Goal: Communication & Community: Ask a question

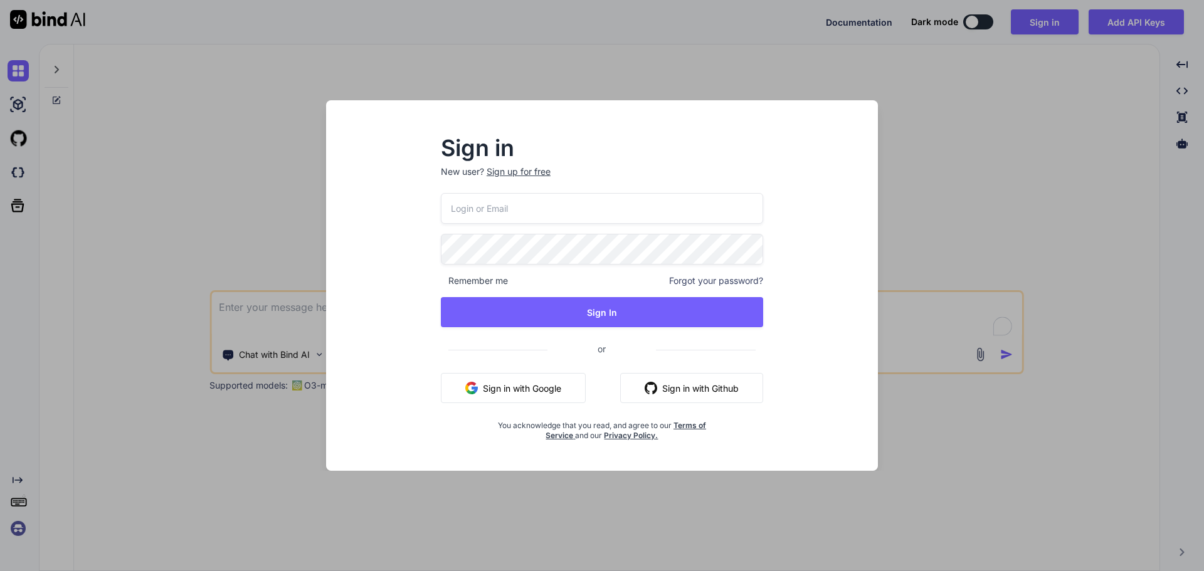
click at [236, 341] on div "Sign in New user? Sign up for free Remember me Forgot your password? Sign In or…" at bounding box center [602, 285] width 1204 height 571
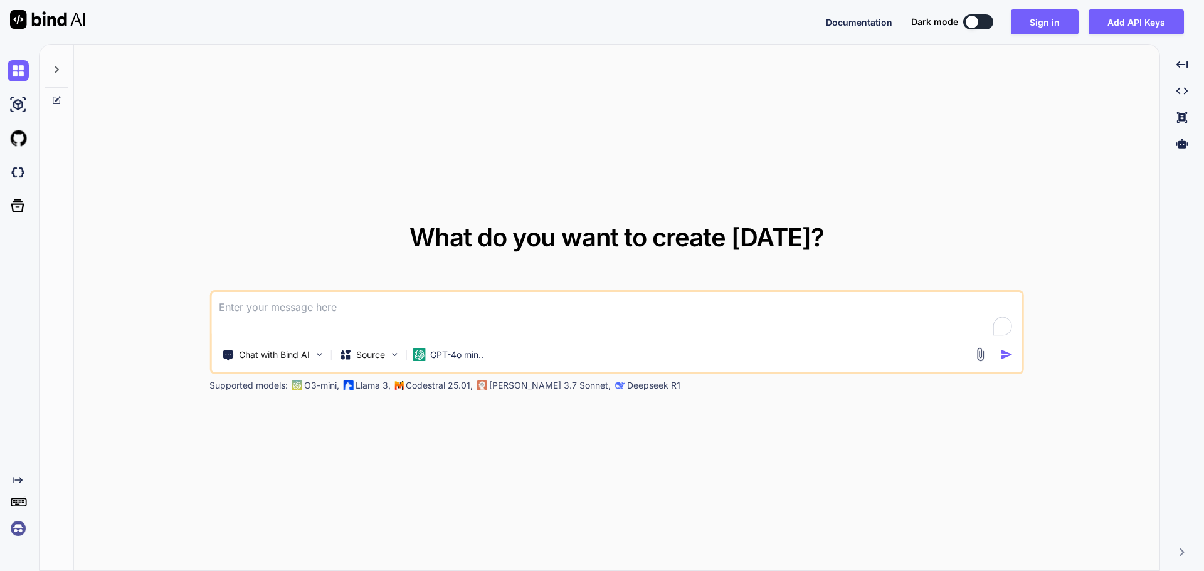
click at [281, 310] on textarea "To enrich screen reader interactions, please activate Accessibility in Grammarl…" at bounding box center [616, 315] width 811 height 46
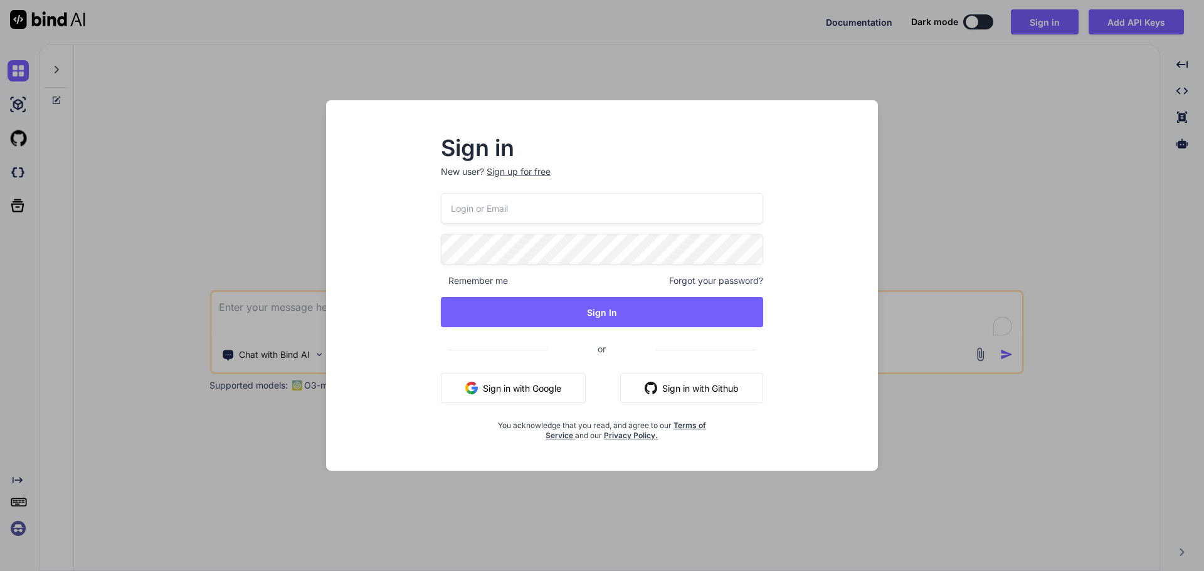
click at [498, 384] on button "Sign in with Google" at bounding box center [513, 388] width 145 height 30
click at [554, 199] on input "email" at bounding box center [602, 208] width 322 height 31
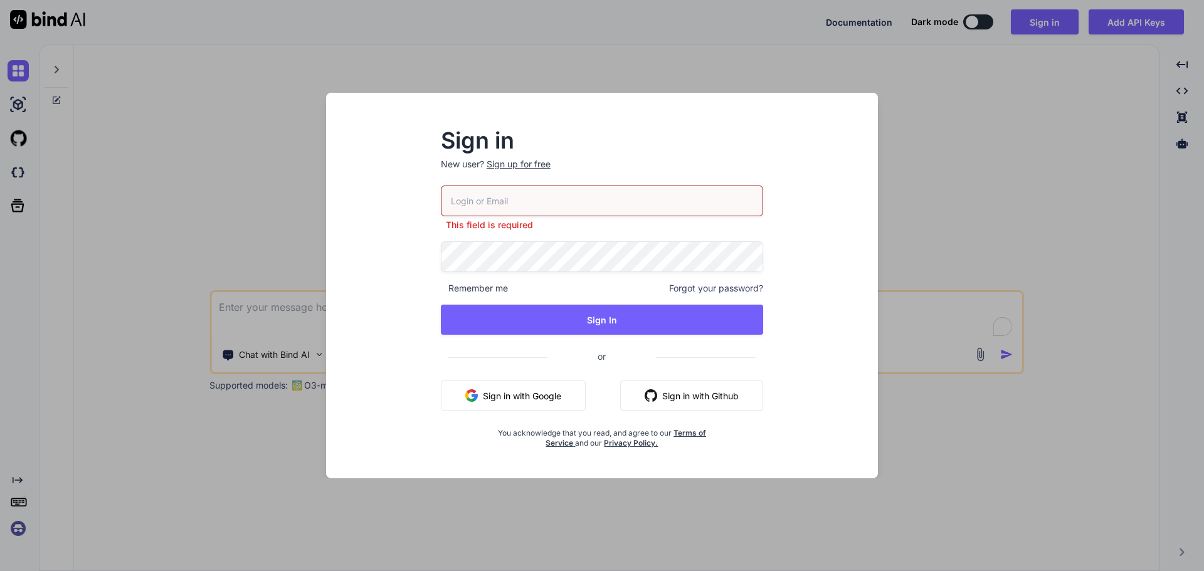
click at [1164, 218] on div "Sign in New user? Sign up for free This field is required Remember me Forgot yo…" at bounding box center [602, 285] width 1204 height 571
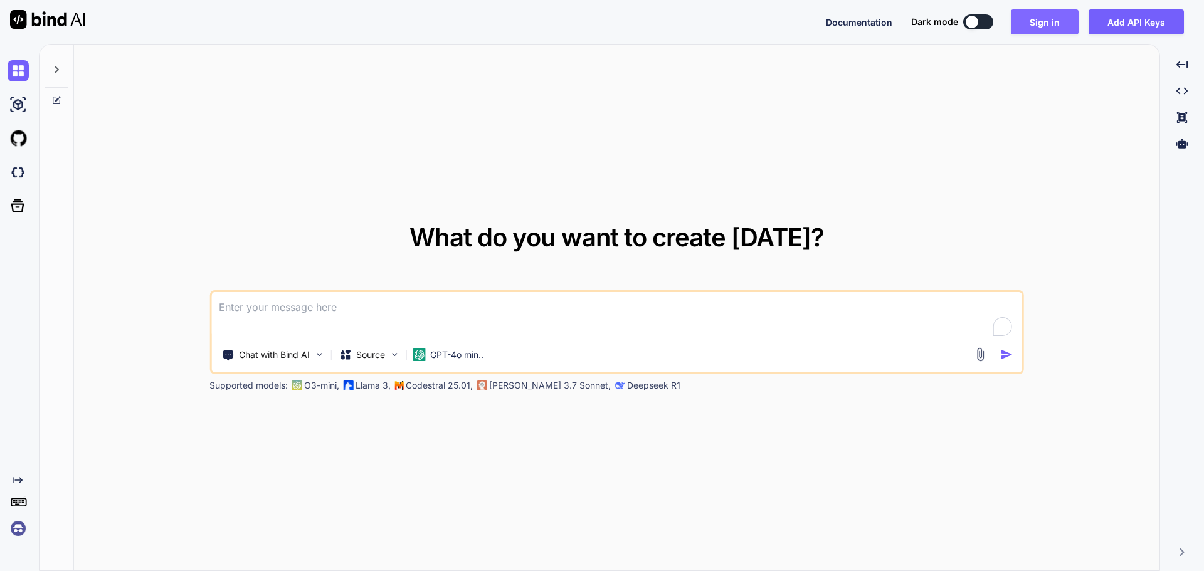
click at [1028, 29] on button "Sign in" at bounding box center [1045, 21] width 68 height 25
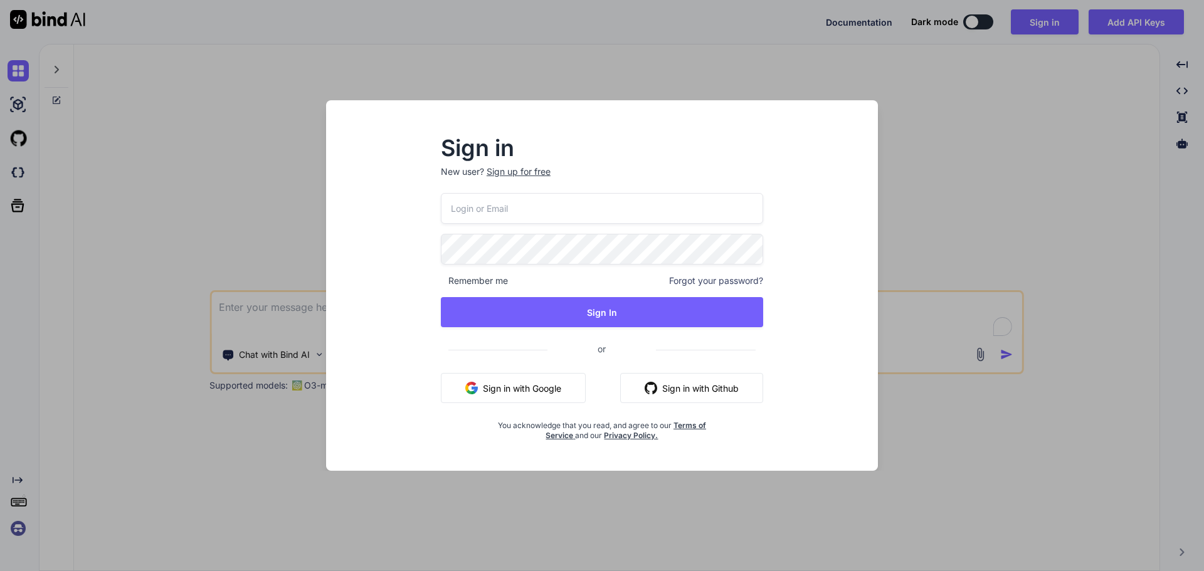
click at [570, 210] on input "email" at bounding box center [602, 208] width 322 height 31
click at [539, 178] on p "New user? Sign up for free" at bounding box center [602, 180] width 322 height 28
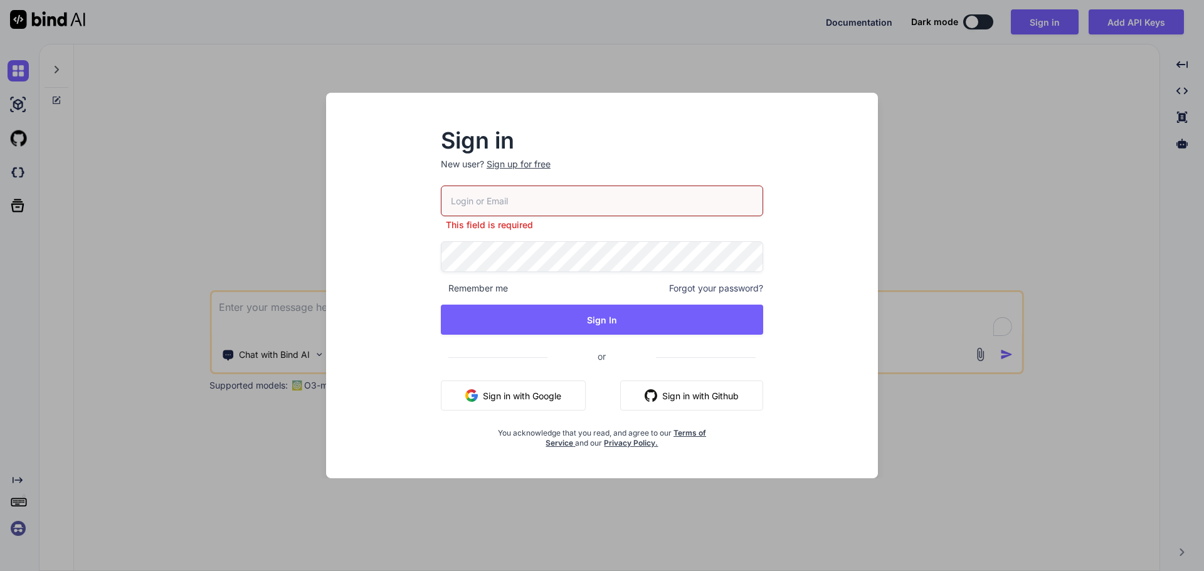
click at [528, 156] on div "Sign in New user? Sign up for free" at bounding box center [602, 157] width 322 height 55
click at [522, 162] on div "Sign up for free" at bounding box center [519, 164] width 64 height 13
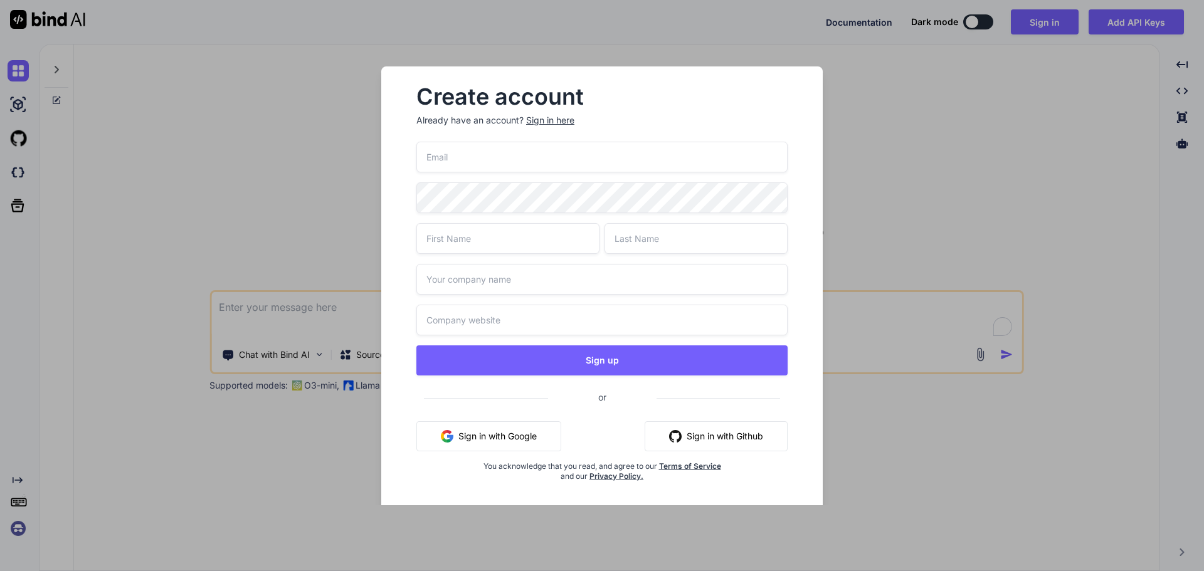
click at [490, 163] on input "email" at bounding box center [601, 157] width 371 height 31
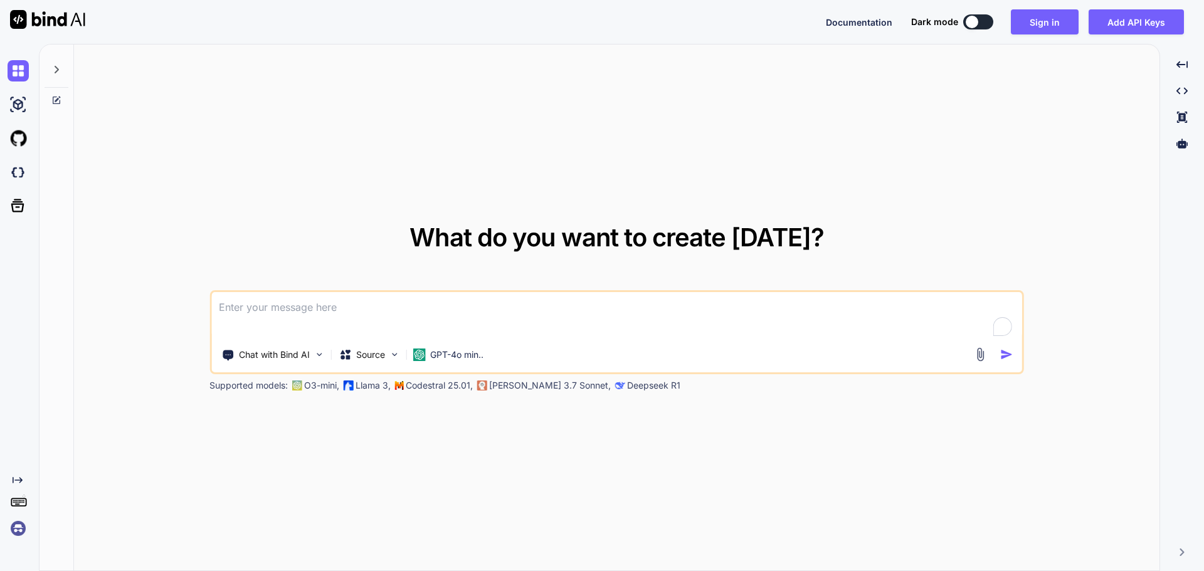
drag, startPoint x: 276, startPoint y: 267, endPoint x: 273, endPoint y: 278, distance: 11.1
click at [276, 266] on div "What do you want to create today? Chat with Bind AI Source GPT-4o min.. Support…" at bounding box center [616, 308] width 814 height 167
drag, startPoint x: 266, startPoint y: 300, endPoint x: 259, endPoint y: 313, distance: 14.6
click at [266, 303] on textarea "To enrich screen reader interactions, please activate Accessibility in Grammarl…" at bounding box center [616, 315] width 811 height 46
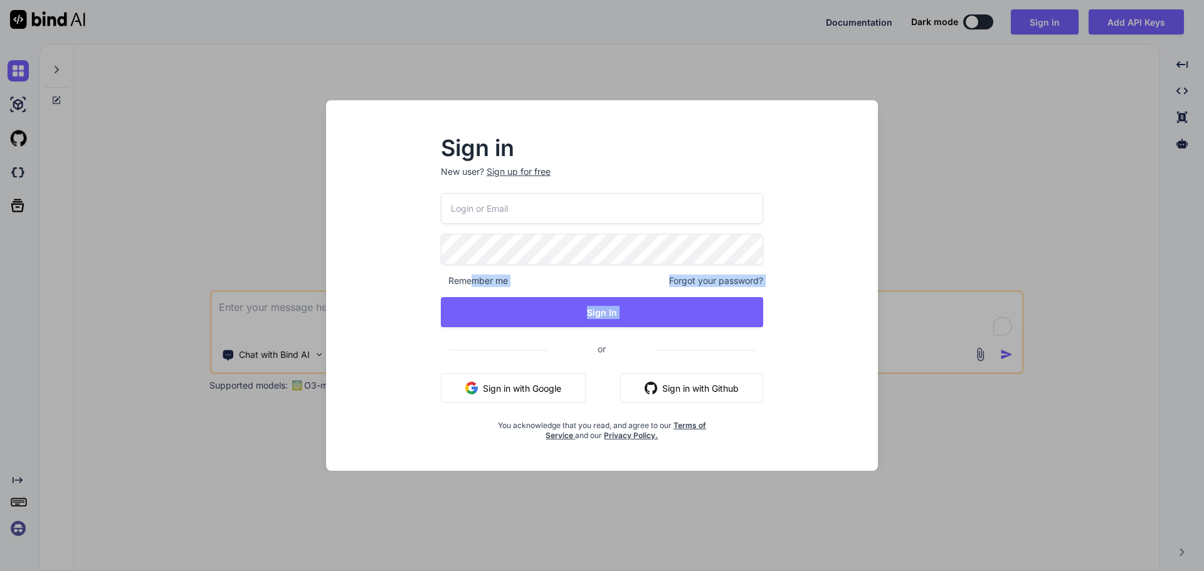
drag, startPoint x: 472, startPoint y: 271, endPoint x: 398, endPoint y: 337, distance: 98.6
click at [398, 336] on div "Sign in New user? Sign up for free Remember me Forgot your password? Sign In or…" at bounding box center [602, 297] width 532 height 348
click at [419, 407] on div "Sign in New user? Sign up for free Remember me Forgot your password? Sign In or…" at bounding box center [602, 297] width 532 height 348
click at [537, 167] on div "Sign up for free" at bounding box center [519, 172] width 64 height 13
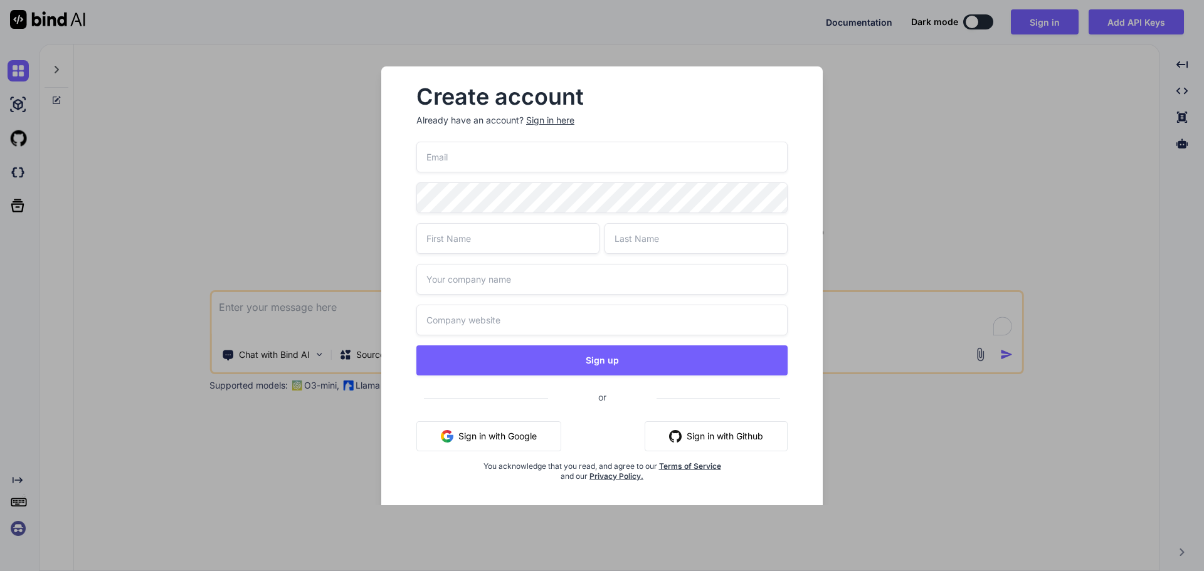
click at [516, 162] on input "email" at bounding box center [601, 157] width 371 height 31
type input "[EMAIL_ADDRESS][DOMAIN_NAME]"
click at [528, 243] on input "text" at bounding box center [507, 238] width 183 height 31
type input "Ryder"
click at [669, 229] on input "text" at bounding box center [695, 238] width 183 height 31
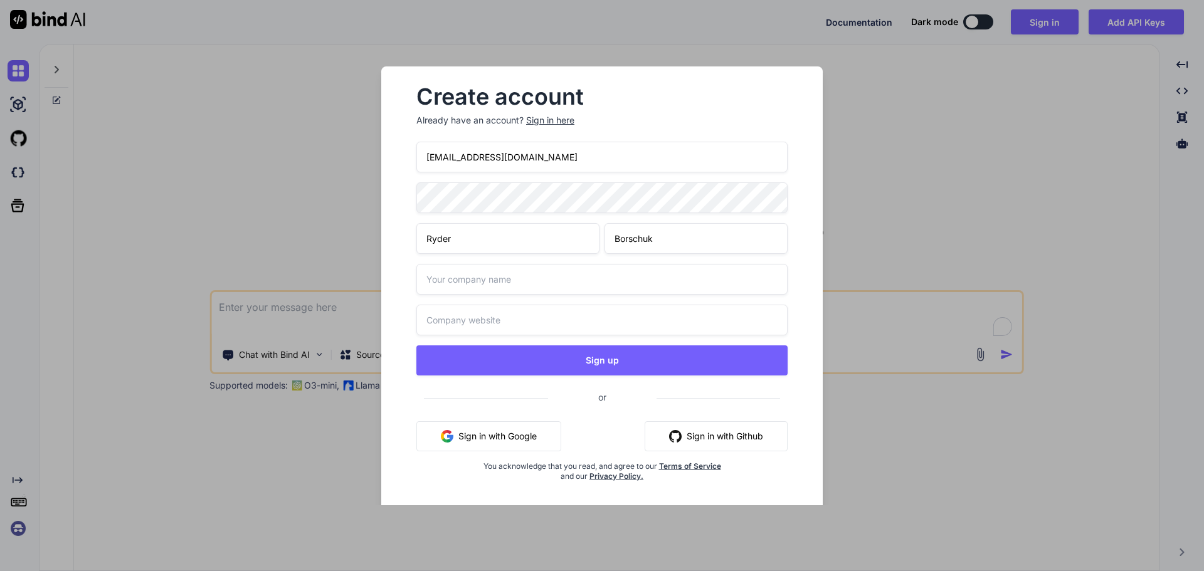
type input "Borschuk"
click at [441, 288] on input "text" at bounding box center [601, 279] width 371 height 31
click at [443, 314] on div "297rdb27@students.olatheschools.com Ryder Borschuk Sign up or Sign in with Goog…" at bounding box center [601, 327] width 371 height 370
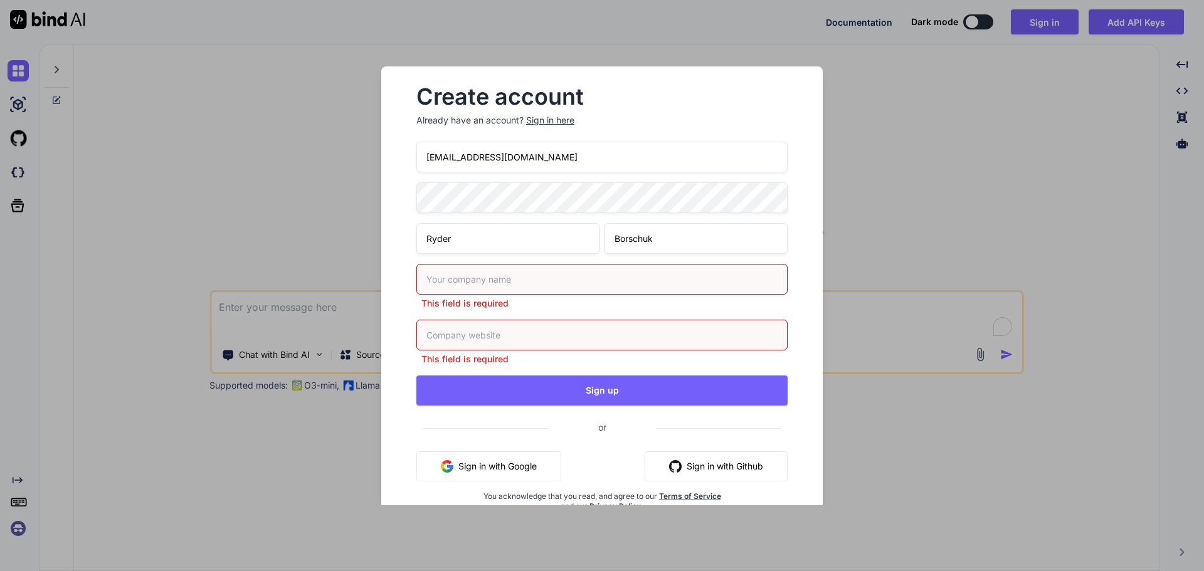
click at [451, 280] on input "text" at bounding box center [601, 279] width 371 height 31
type input "u"
type input "Ok"
click at [472, 328] on input "text" at bounding box center [601, 335] width 371 height 31
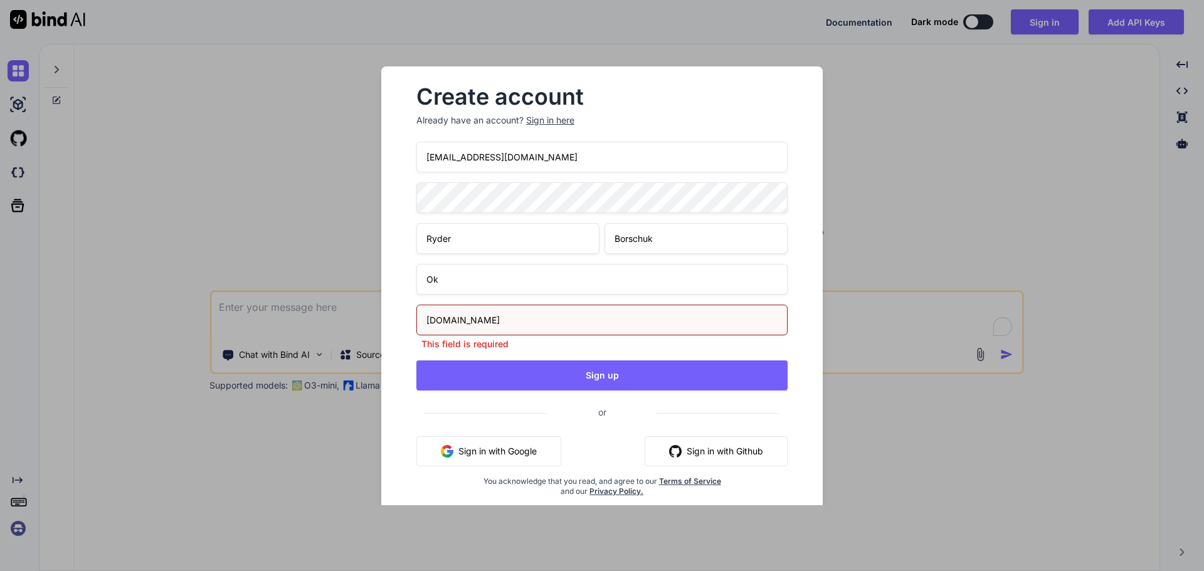
click at [569, 333] on input "ok.com" at bounding box center [601, 320] width 371 height 31
type input "ok.com"
drag, startPoint x: 484, startPoint y: 277, endPoint x: 467, endPoint y: 258, distance: 25.7
click at [483, 276] on input "Ok" at bounding box center [601, 279] width 371 height 31
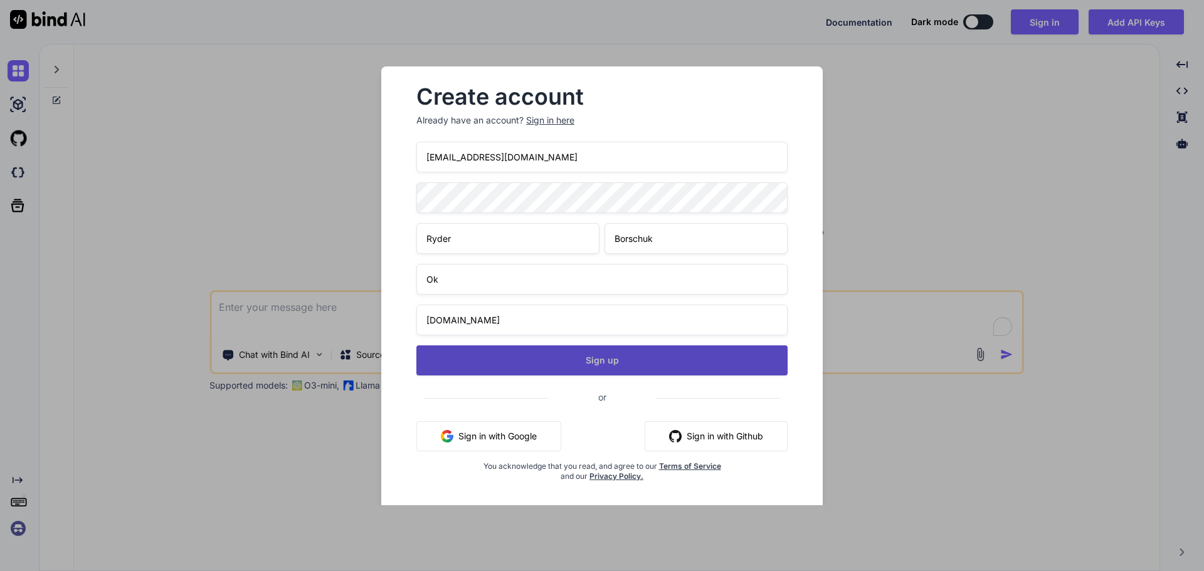
click at [570, 353] on button "Sign up" at bounding box center [601, 360] width 371 height 30
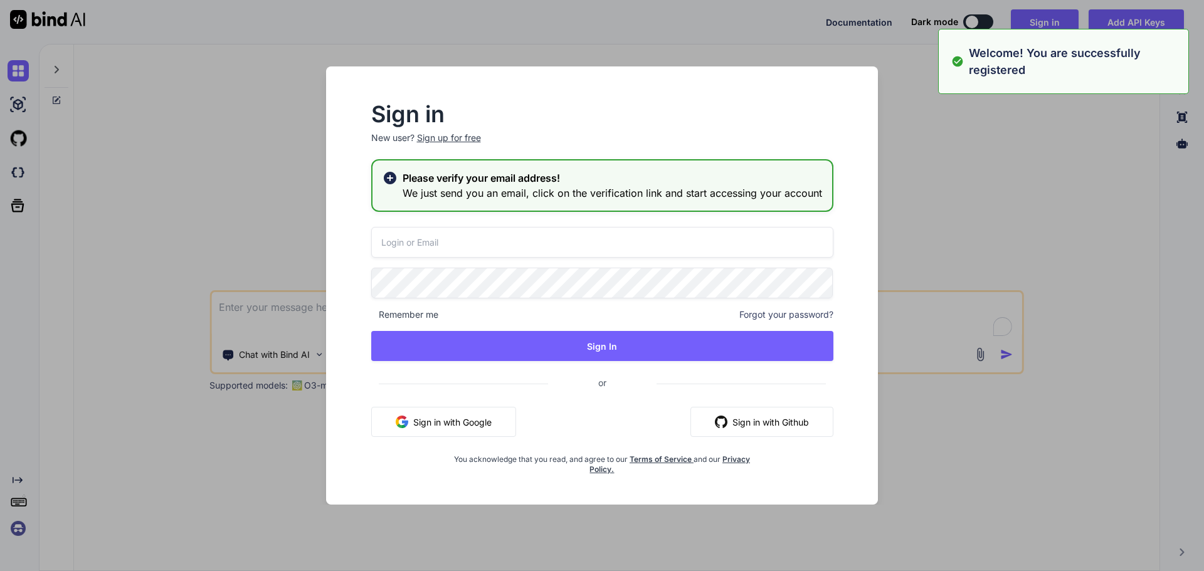
type input "[EMAIL_ADDRESS][DOMAIN_NAME]"
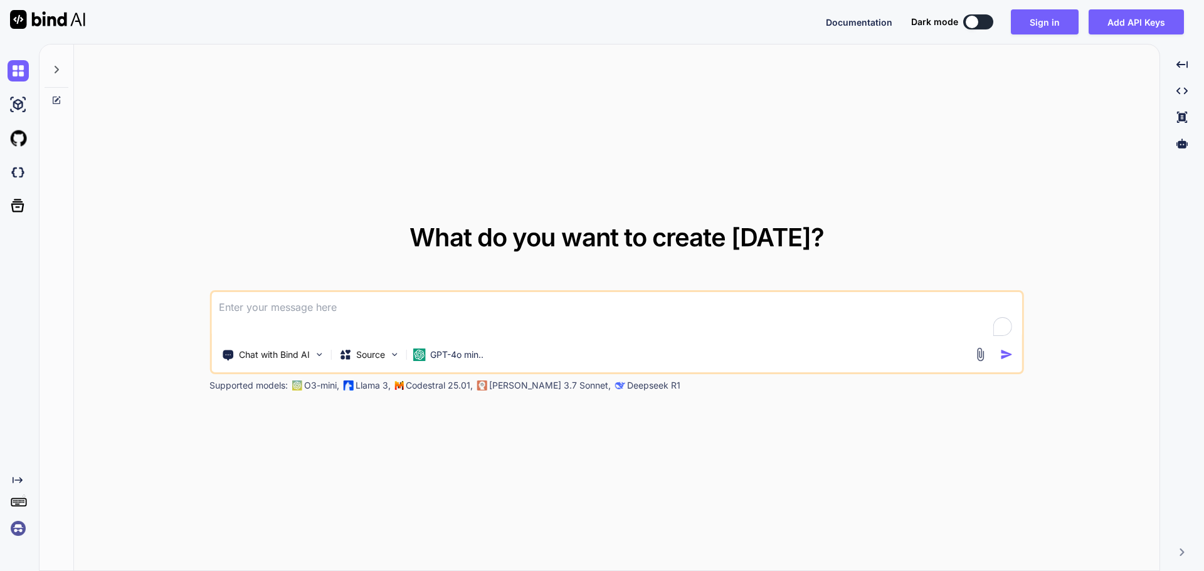
type textarea "x"
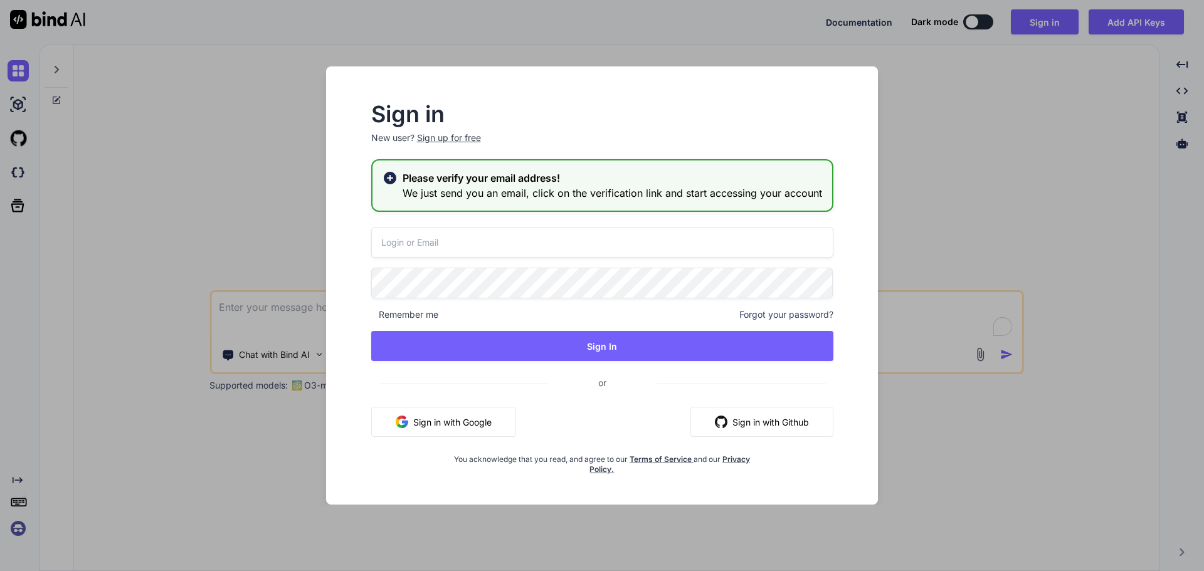
type input "[EMAIL_ADDRESS][DOMAIN_NAME]"
click at [434, 189] on h3 "We just send you an email, click on the verification link and start accessing y…" at bounding box center [612, 193] width 419 height 15
type textarea "x"
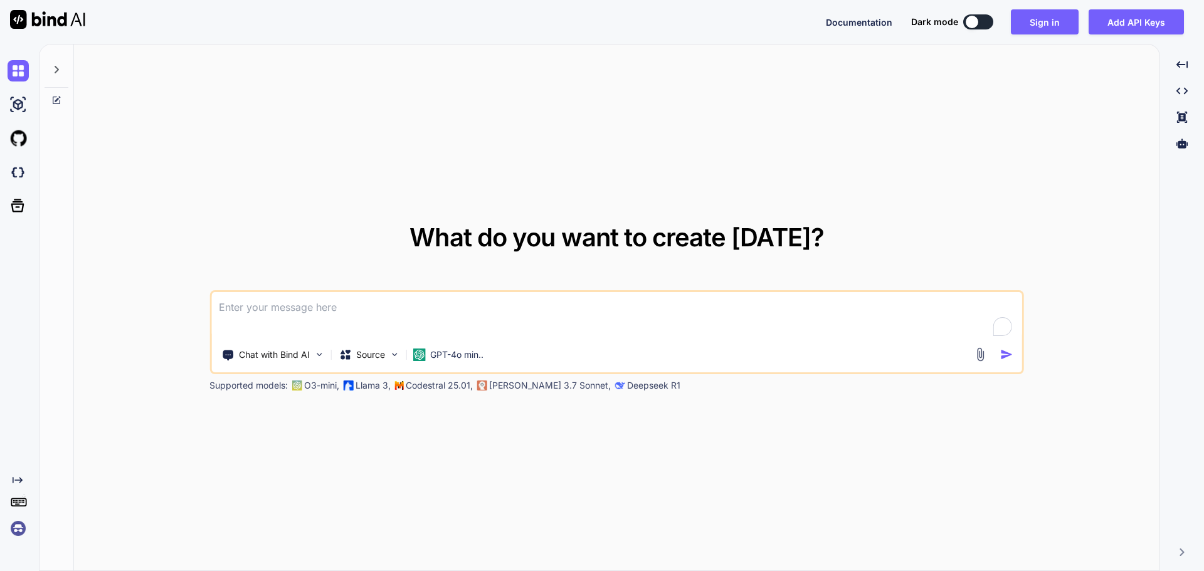
type textarea "x"
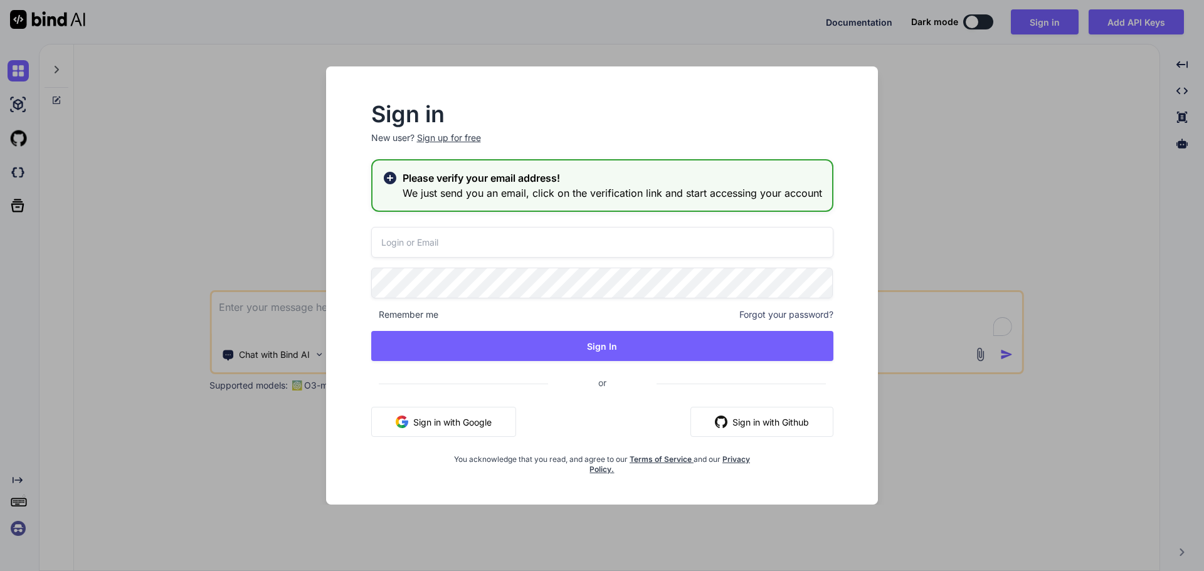
type input "[EMAIL_ADDRESS][DOMAIN_NAME]"
drag, startPoint x: 480, startPoint y: 166, endPoint x: 430, endPoint y: 186, distance: 53.8
click at [480, 166] on div "Please verify your email address! We just send you an email, click on the verif…" at bounding box center [602, 185] width 462 height 53
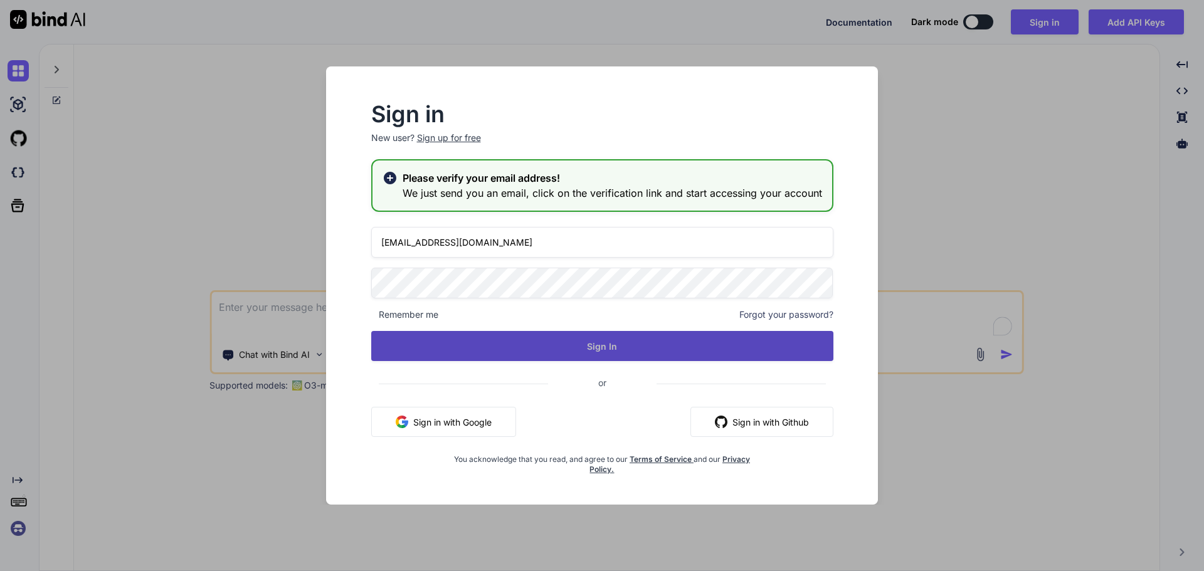
click at [476, 343] on button "Sign In" at bounding box center [602, 346] width 462 height 30
click at [561, 345] on button "Sign In" at bounding box center [602, 346] width 462 height 30
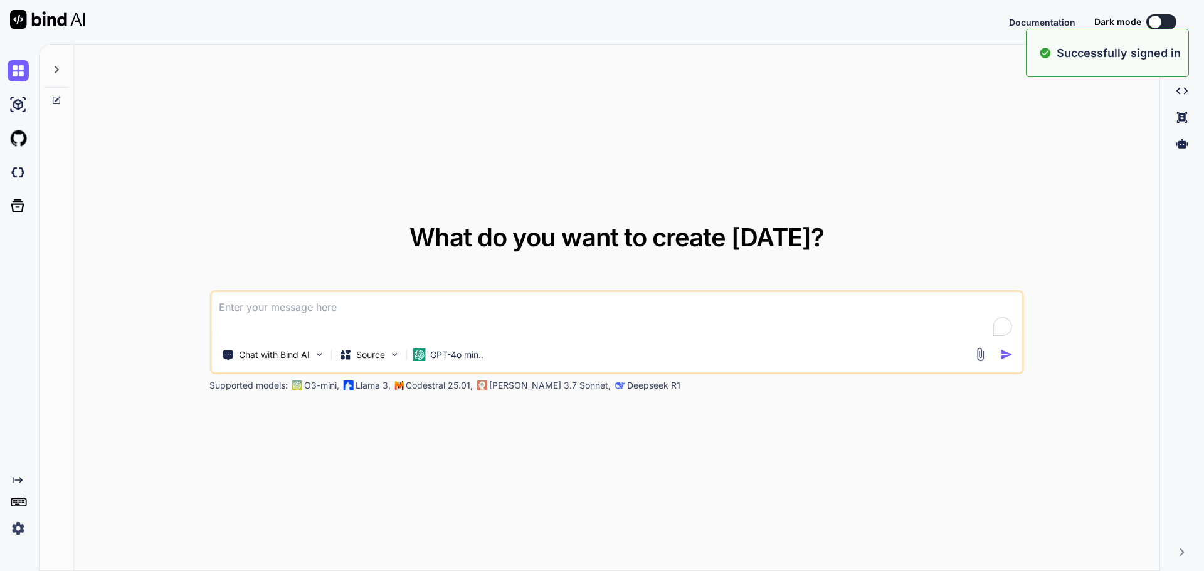
click at [543, 322] on textarea "To enrich screen reader interactions, please activate Accessibility in Grammarl…" at bounding box center [616, 315] width 811 height 46
type textarea "x"
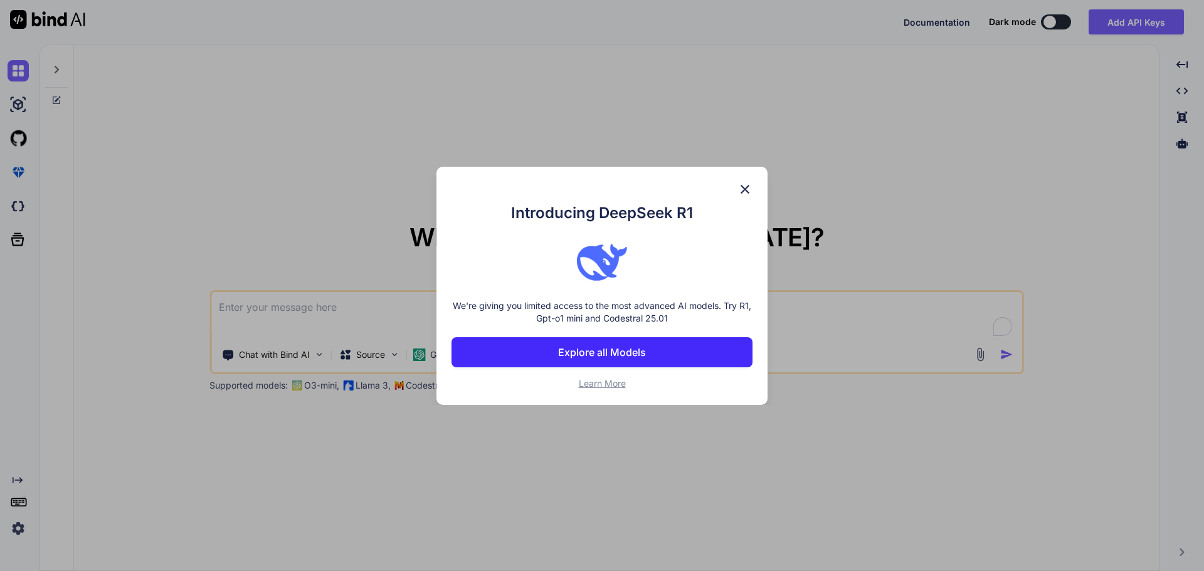
click at [732, 184] on div "Introducing DeepSeek R1 We're giving you limited access to the most advanced AI…" at bounding box center [601, 286] width 331 height 238
click at [741, 187] on img at bounding box center [744, 189] width 15 height 15
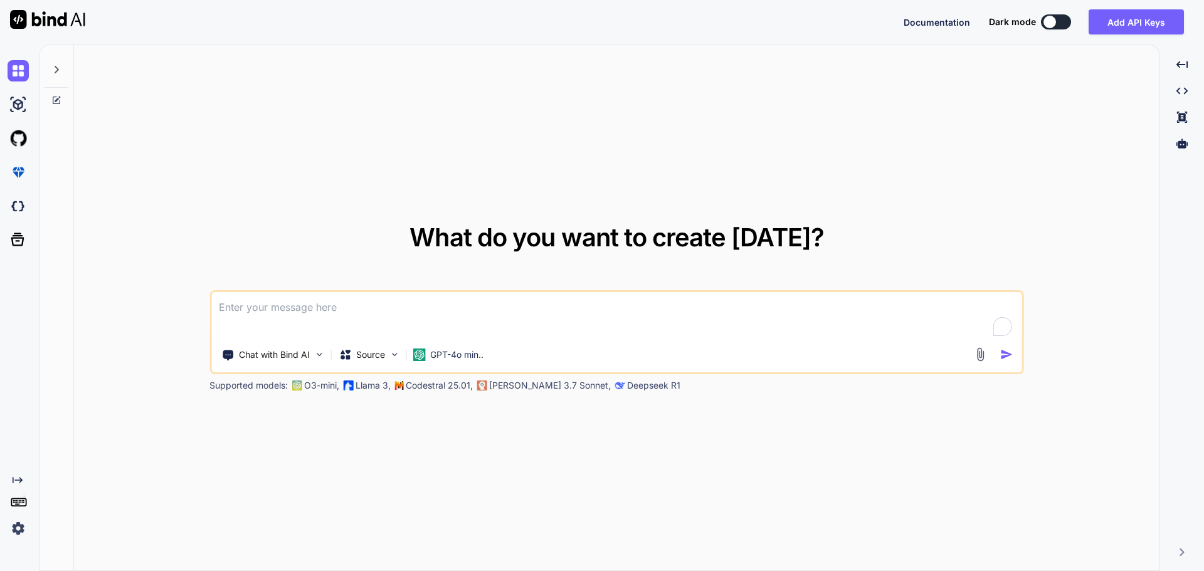
click at [365, 314] on textarea "To enrich screen reader interactions, please activate Accessibility in Grammarl…" at bounding box center [616, 315] width 811 height 46
type textarea "C"
type textarea "x"
type textarea "Ca"
type textarea "x"
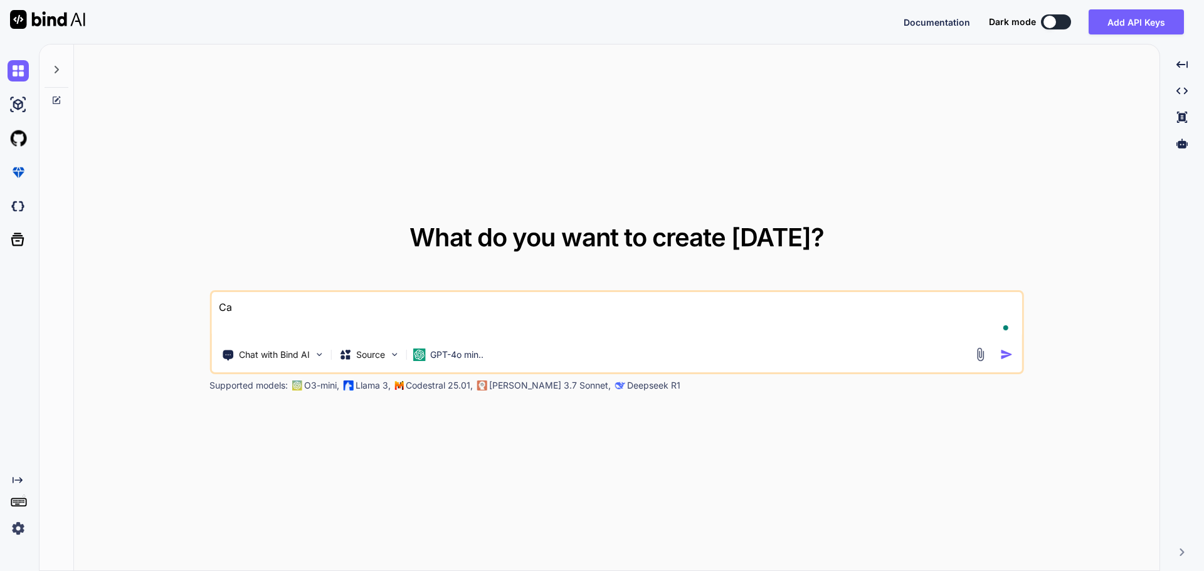
type textarea "Can"
type textarea "x"
type textarea "Can"
type textarea "x"
type textarea "Can u"
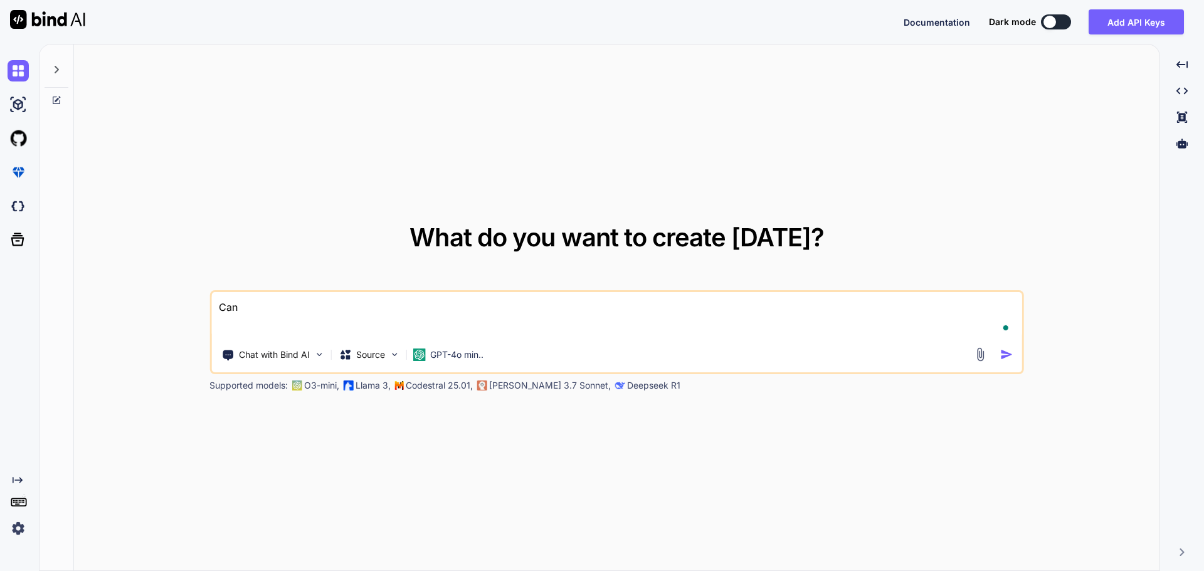
type textarea "x"
type textarea "Can"
type textarea "x"
type textarea "Can y"
type textarea "x"
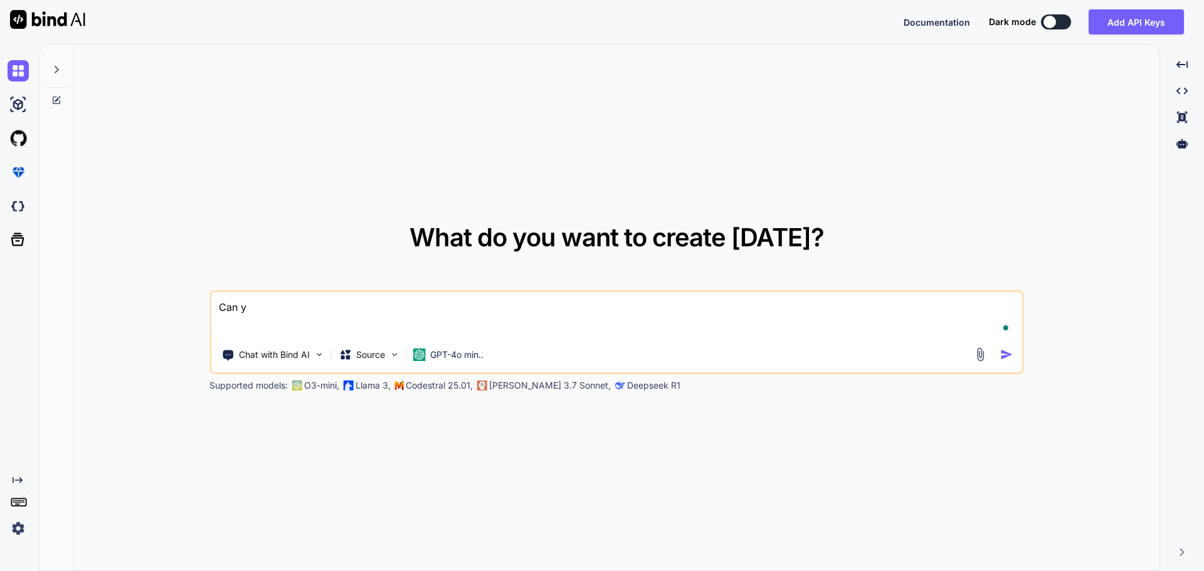
type textarea "Can yo"
type textarea "x"
type textarea "Can you"
type textarea "x"
type textarea "Can you"
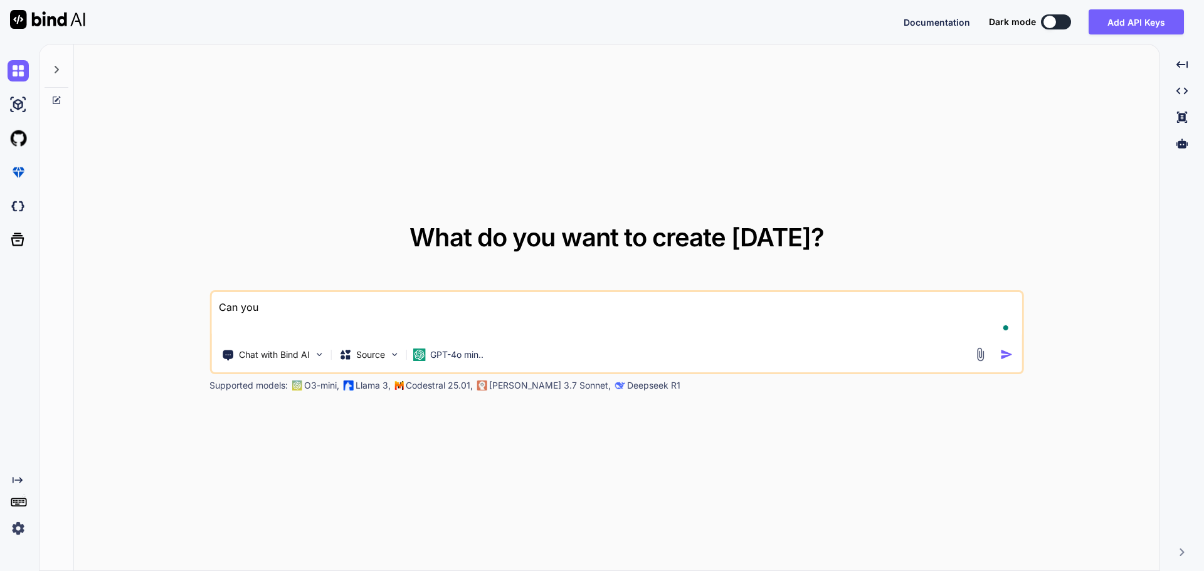
type textarea "x"
type textarea "Can you t"
type textarea "x"
type textarea "Can you tr"
type textarea "x"
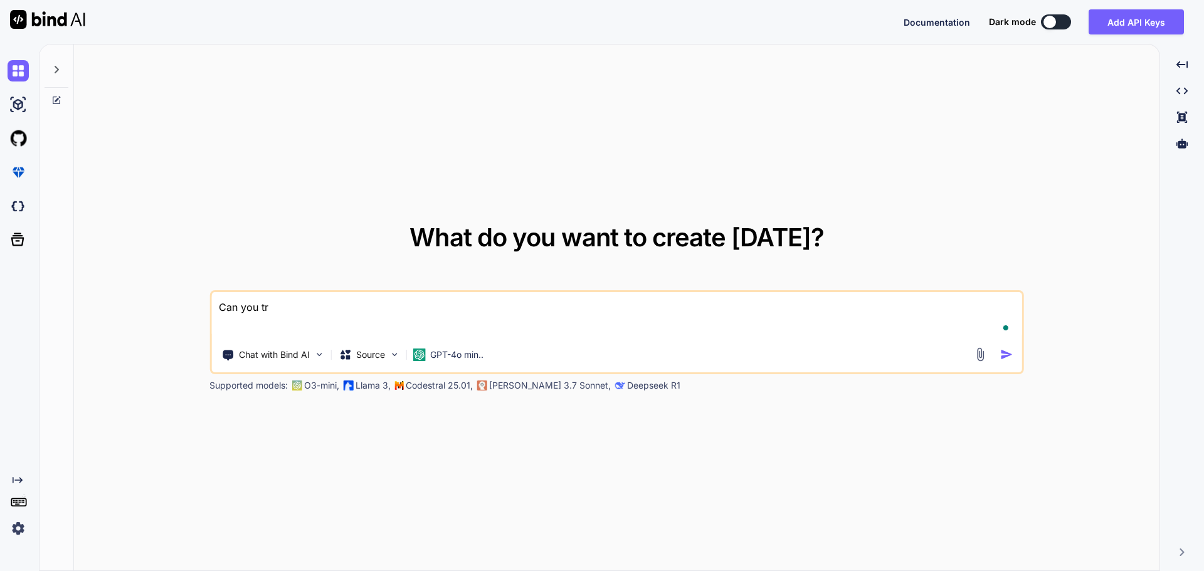
type textarea "Can you tra"
type textarea "x"
type textarea "Can you tran"
type textarea "x"
type textarea "Can you trans"
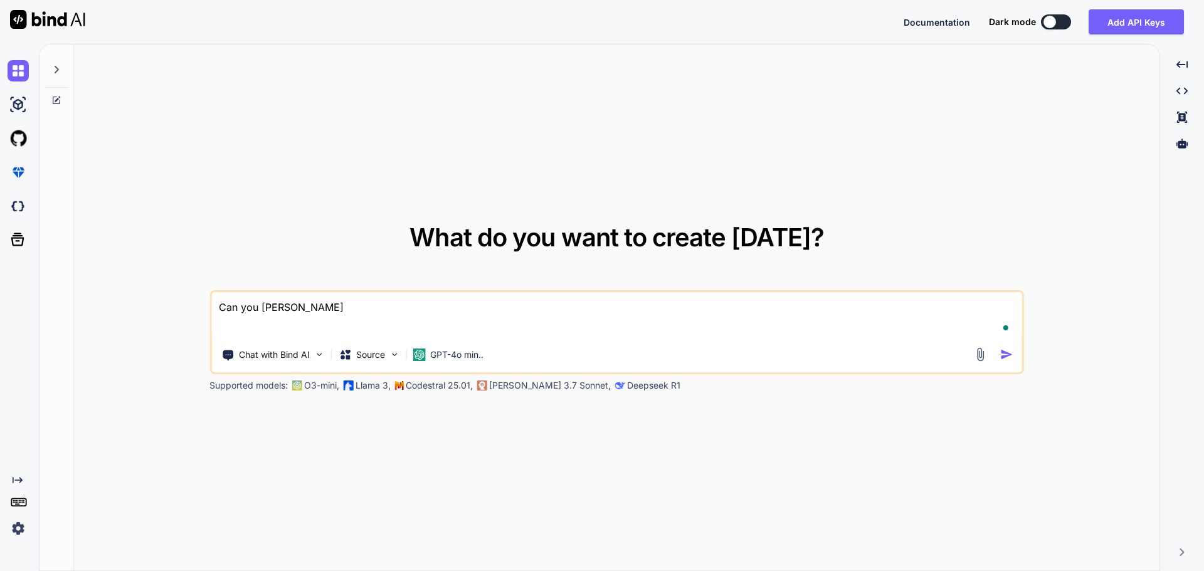
type textarea "x"
type textarea "Can you transl"
type textarea "x"
type textarea "Can you transla"
type textarea "x"
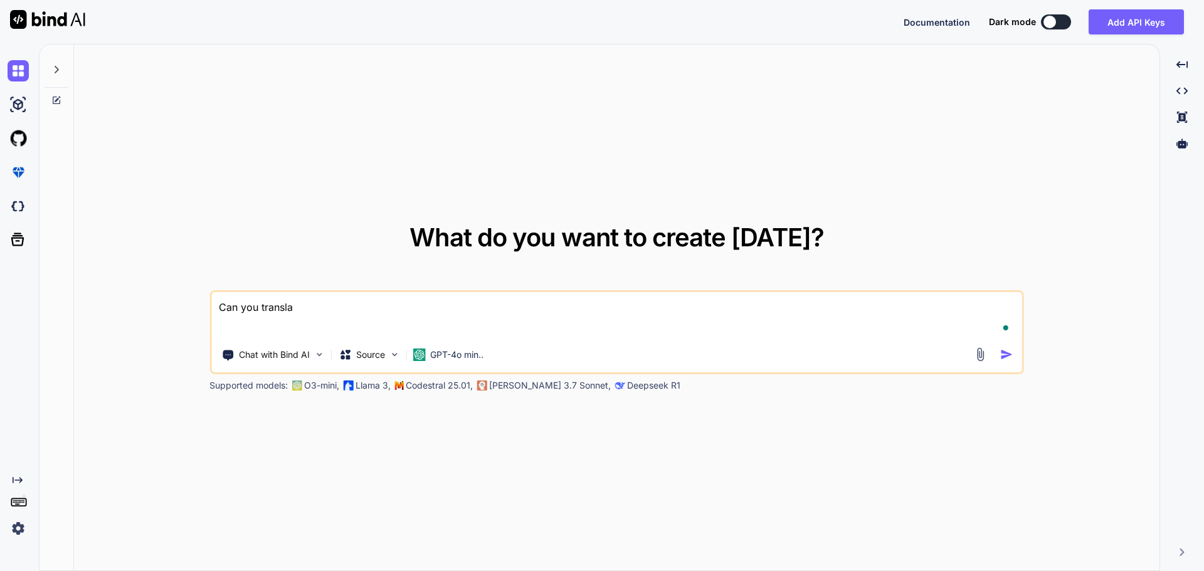
type textarea "Can you translat"
type textarea "x"
type textarea "Can you translat"
type textarea "x"
type textarea "Can you translat a"
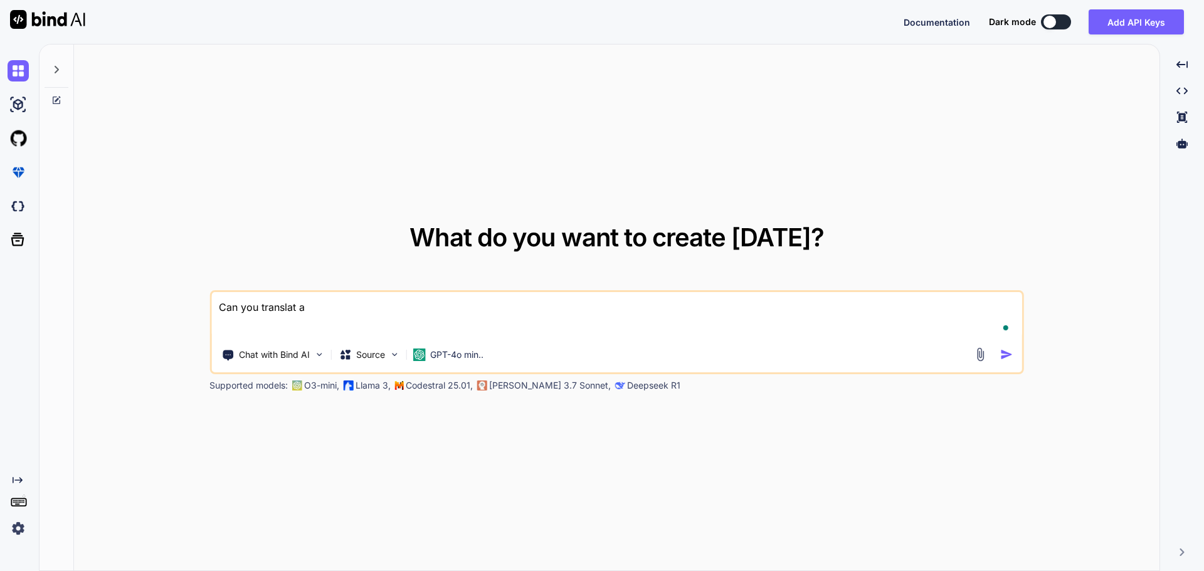
type textarea "x"
type textarea "Can you translat"
type textarea "x"
type textarea "Can you translat"
type textarea "x"
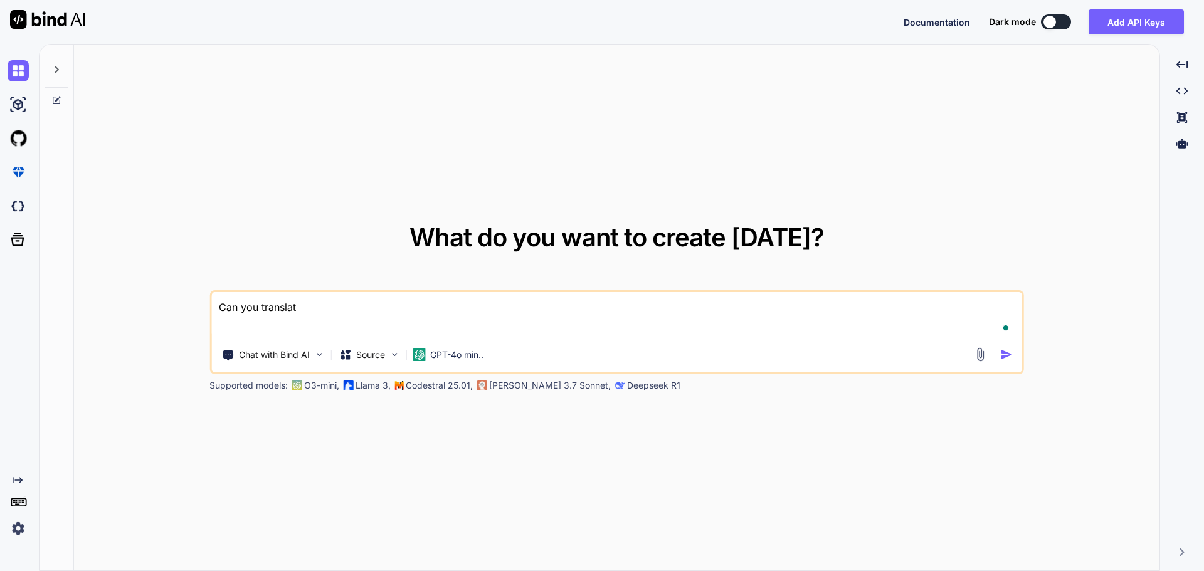
type textarea "Can you translate"
type textarea "x"
type textarea "Can you translate"
type textarea "x"
type textarea "Can you translate a"
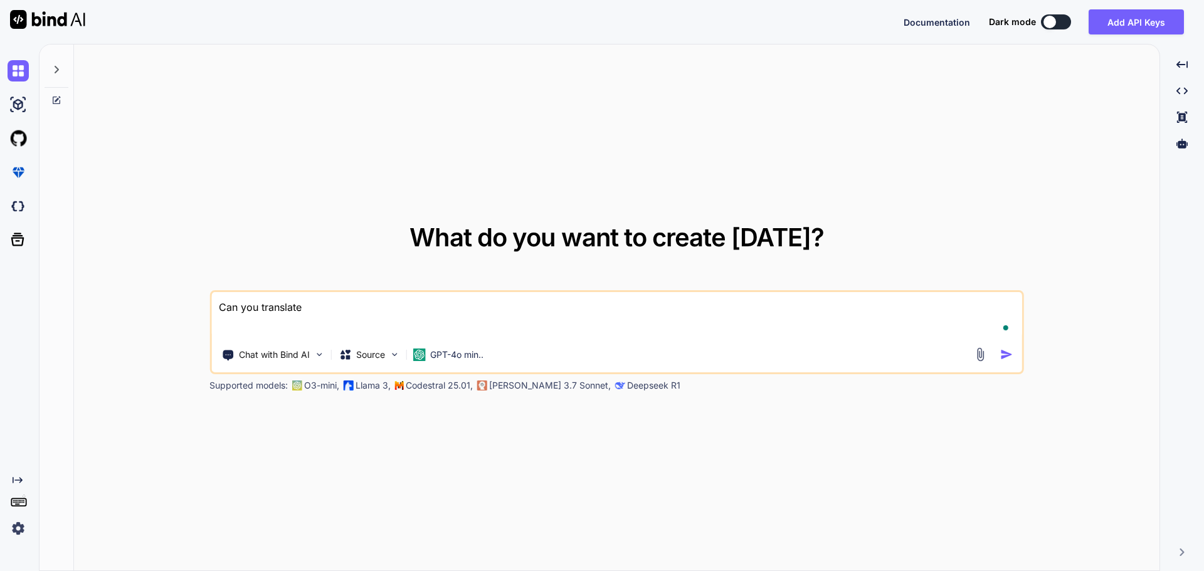
type textarea "x"
type textarea "Can you translate al"
type textarea "x"
type textarea "Can you translate all"
type textarea "x"
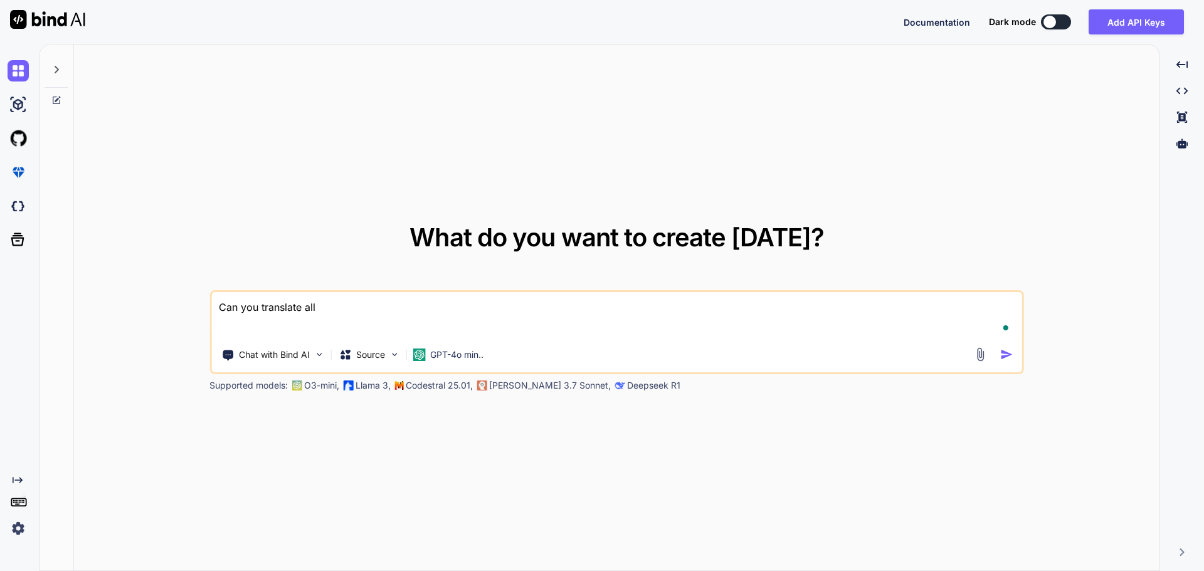
type textarea "Can you translate all"
type textarea "x"
type textarea "Can you translate all o"
type textarea "x"
type textarea "Can you translate all of"
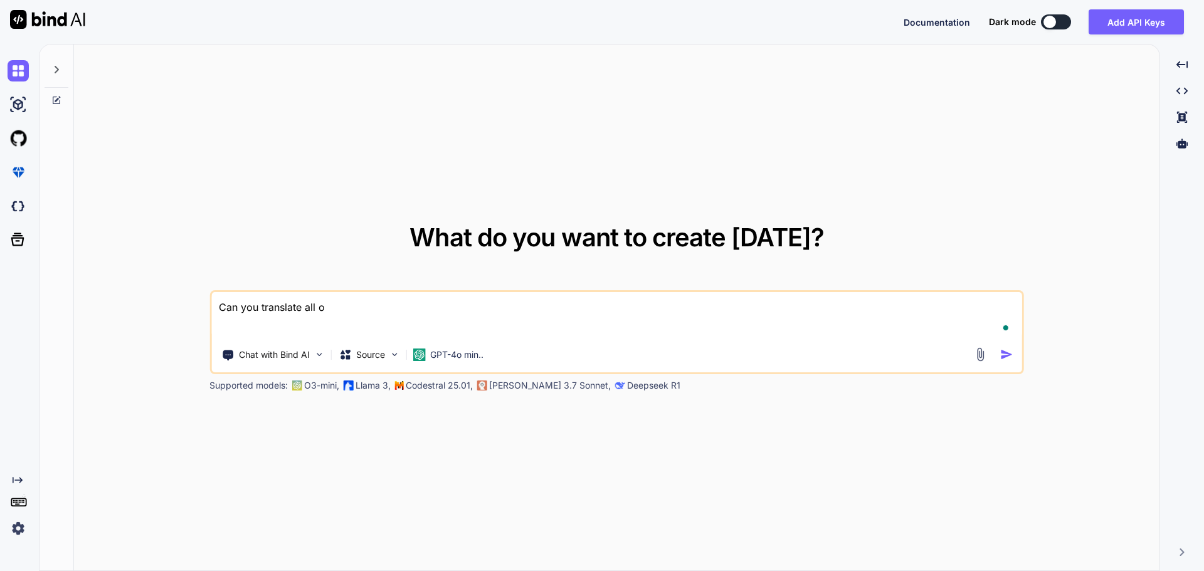
type textarea "x"
type textarea "Can you translate all of"
type textarea "x"
type textarea "Can you translate all of t"
type textarea "x"
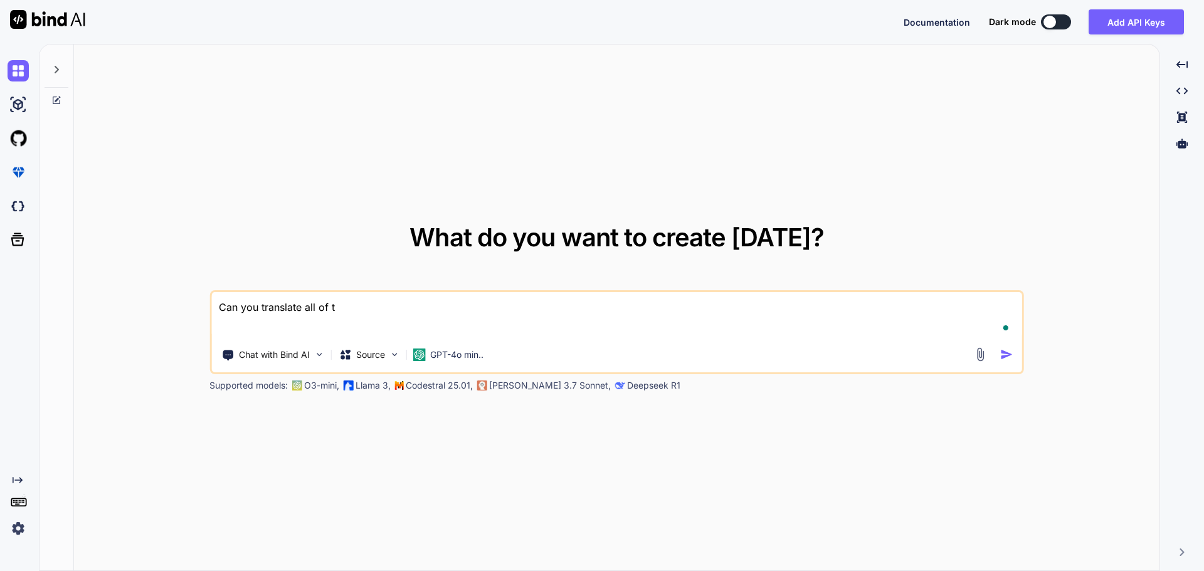
type textarea "Can you translate all of th"
type textarea "x"
type textarea "Can you translate all of the"
type textarea "x"
type textarea "Can you translate all of the"
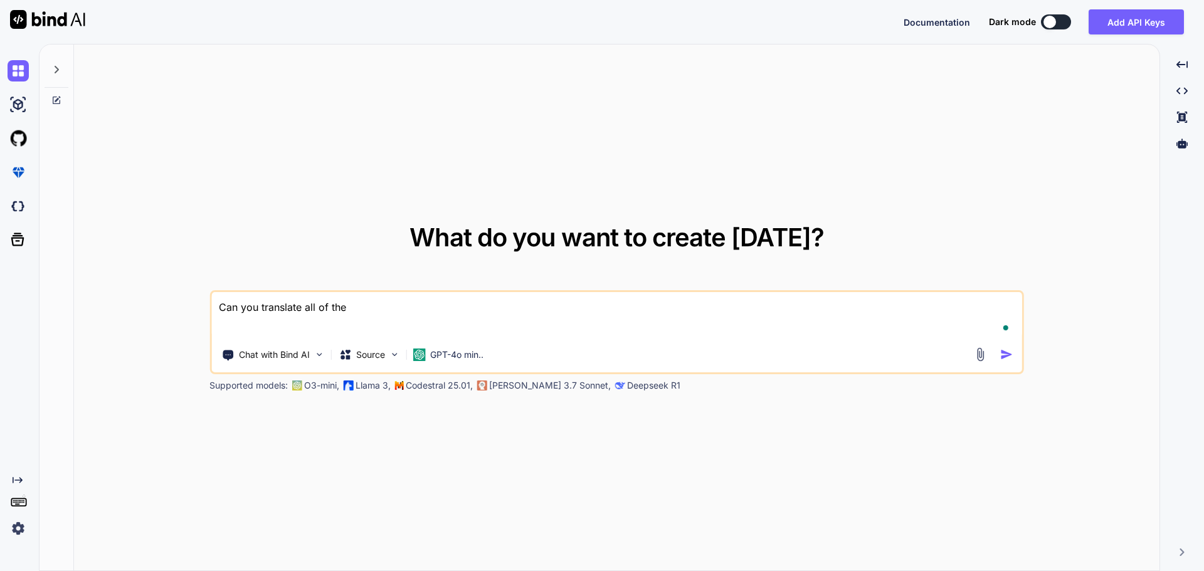
type textarea "x"
type textarea "Can you translate all of the s"
type textarea "x"
type textarea "Can you translate all of the st"
type textarea "x"
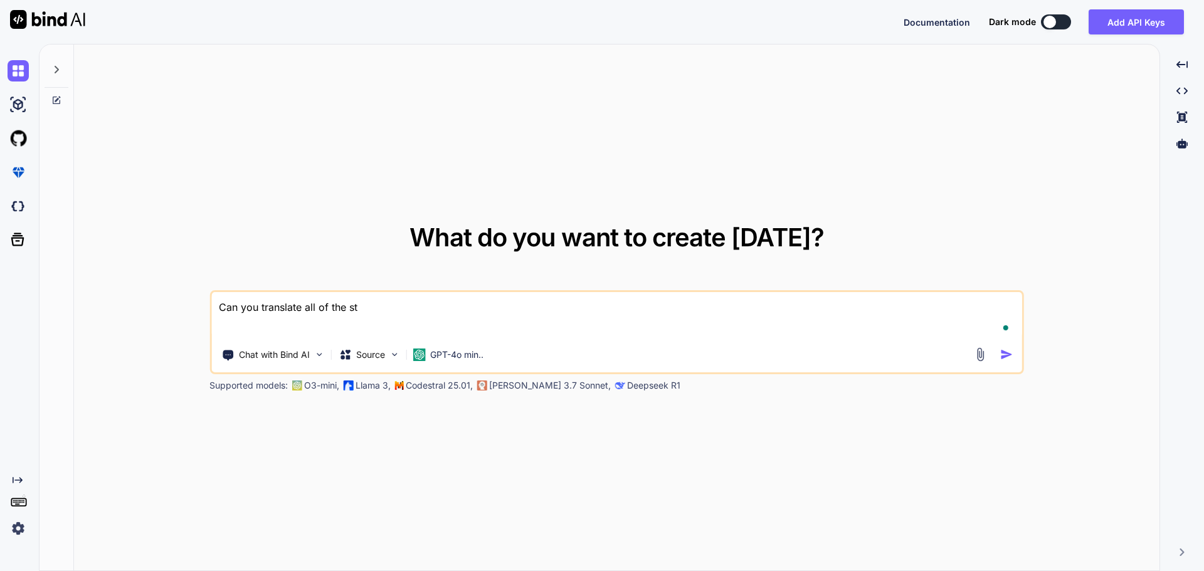
type textarea "Can you translate all of the stu"
type textarea "x"
type textarea "Can you translate all of the stuf"
type textarea "x"
type textarea "Can you translate all of the stuf"
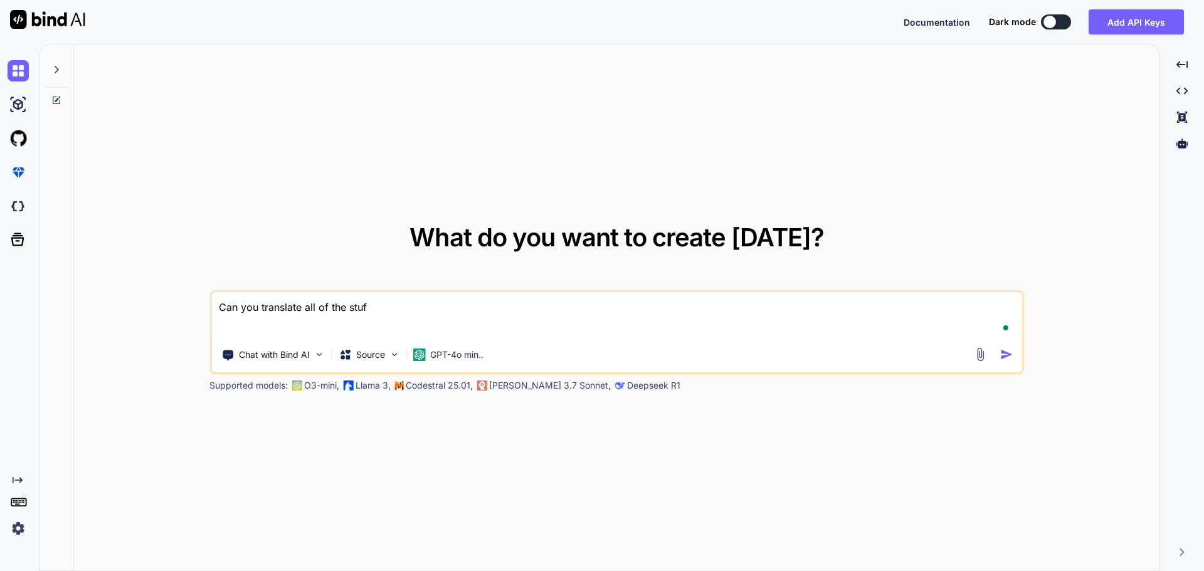
type textarea "x"
type textarea "Can you translate all of the stuf o"
type textarea "x"
type textarea "Can you translate all of the stuf"
type textarea "x"
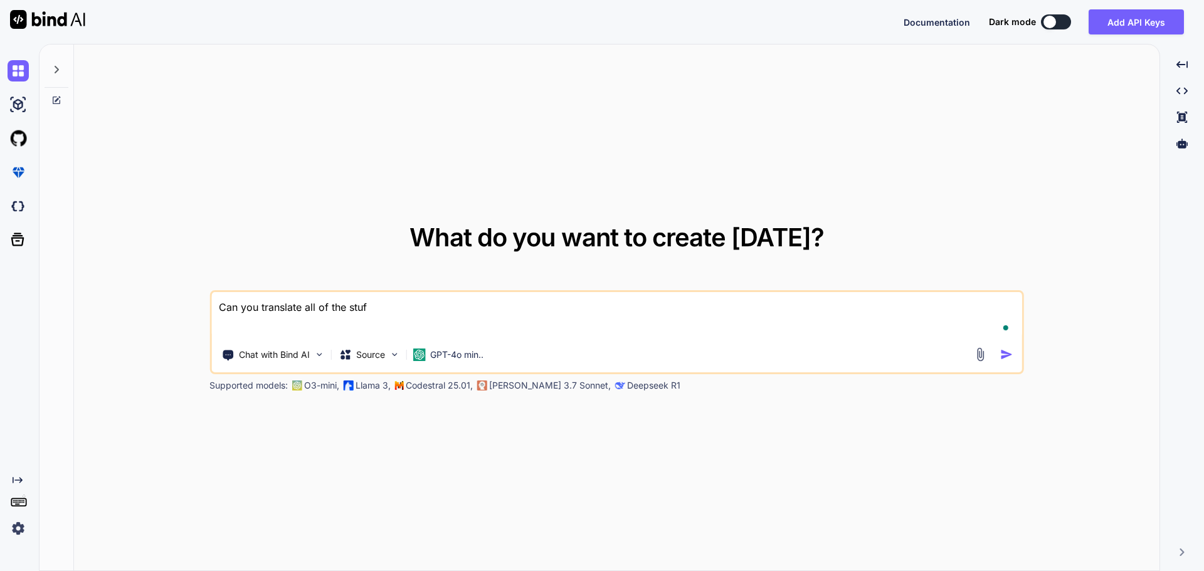
type textarea "Can you translate all of the stuf"
type textarea "x"
type textarea "Can you translate all of the stuff"
type textarea "x"
type textarea "Can you translate all of the stuff"
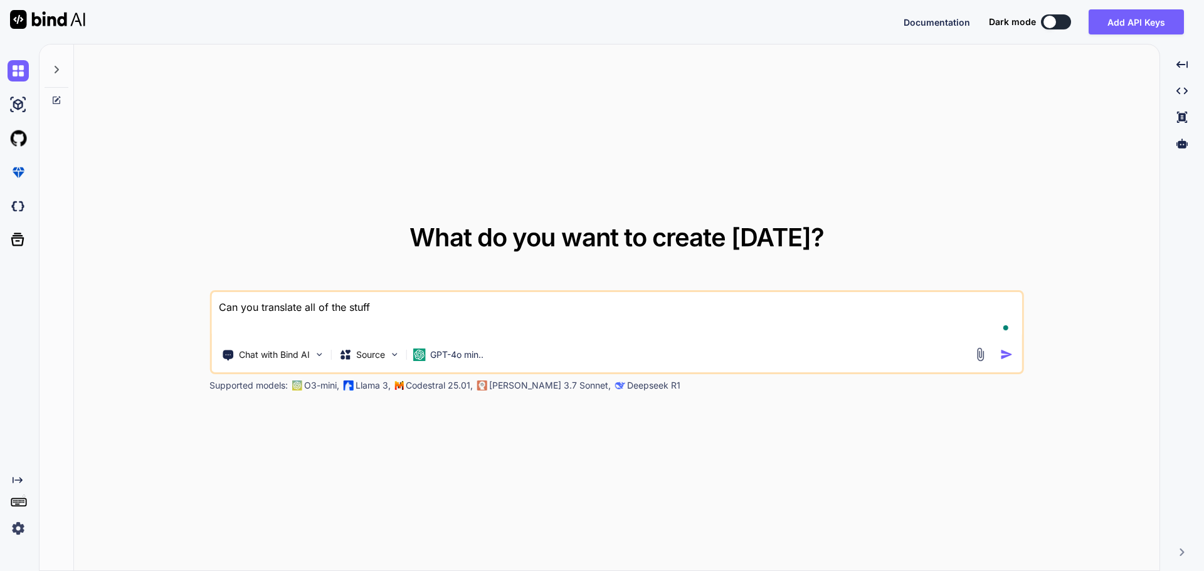
type textarea "x"
type textarea "Can you translate all of the stuff i"
type textarea "x"
type textarea "Can you translate all of the stuff in"
type textarea "x"
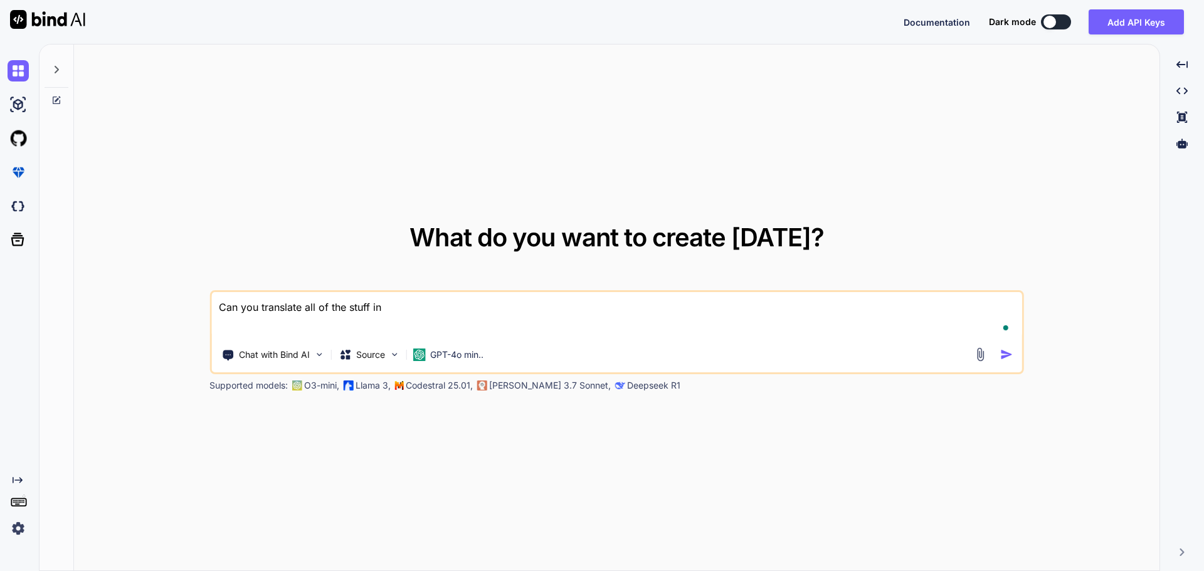
type textarea "Can you translate all of the stuff in"
type textarea "x"
type textarea "Can you translate all of the stuff in t"
type textarea "x"
type textarea "Can you translate all of the stuff in th"
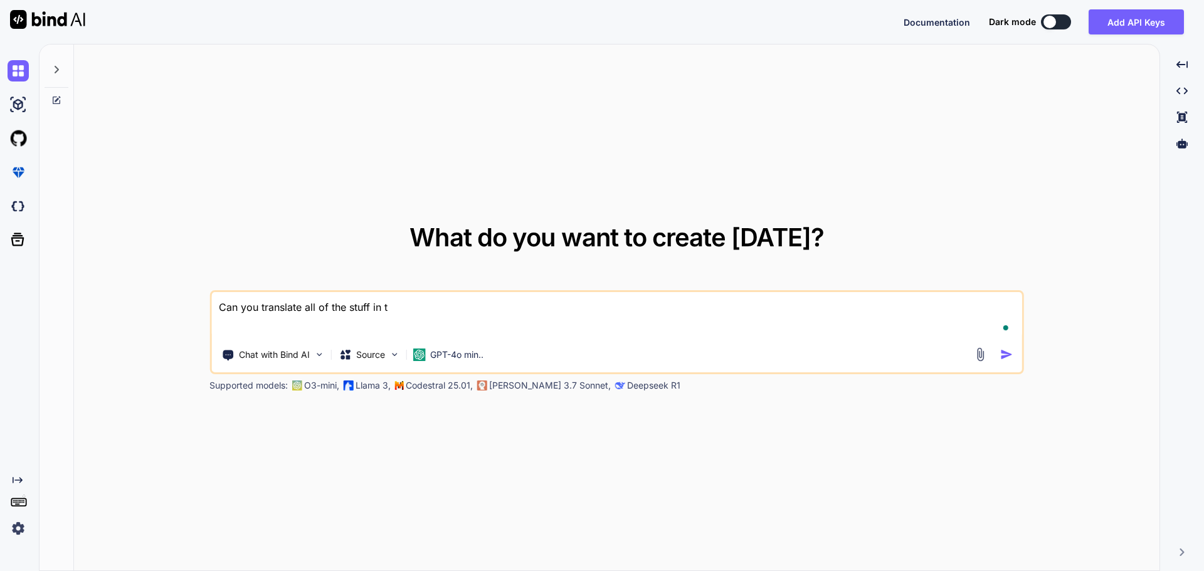
type textarea "x"
type textarea "Can you translate all of the stuff in thi"
type textarea "x"
type textarea "Can you translate all of the stuff in this"
type textarea "x"
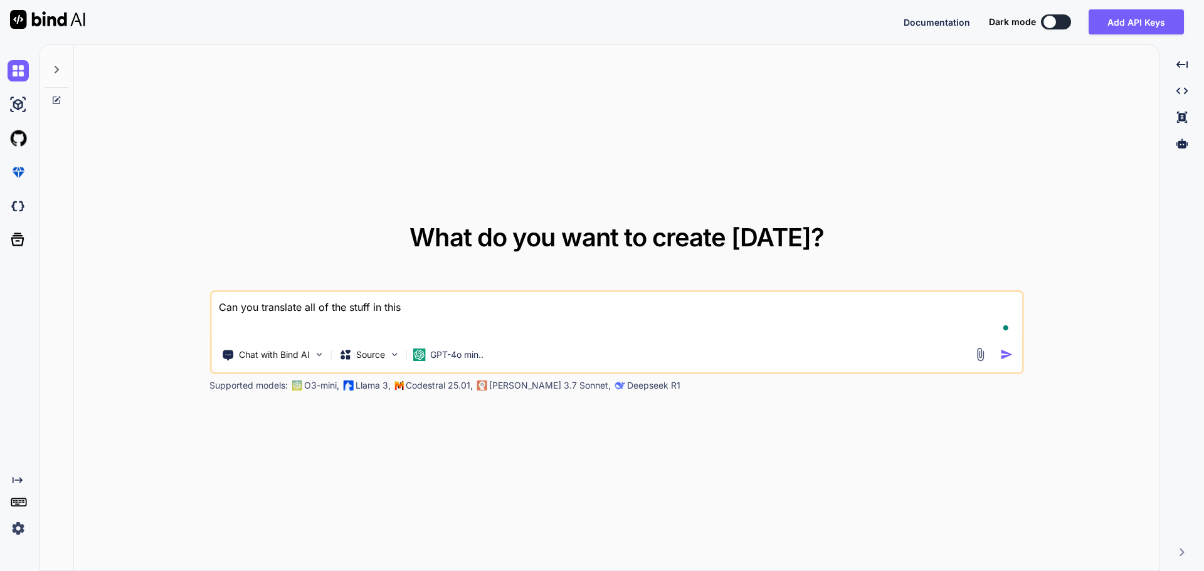
type textarea "Can you translate all of the stuff in this"
type textarea "x"
type textarea "Can you translate all of the stuff in this c"
type textarea "x"
type textarea "Can you translate all of the stuff in this"
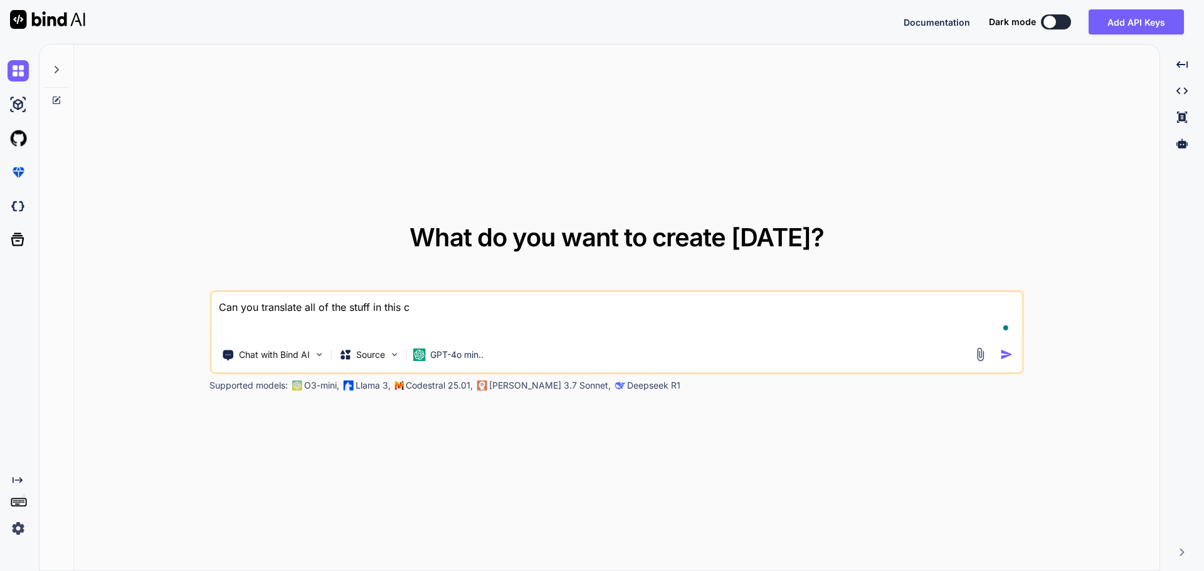
type textarea "x"
type textarea "Can you translate all of the stuff in this g"
type textarea "x"
type textarea "Can you translate all of the stuff in this ga"
type textarea "x"
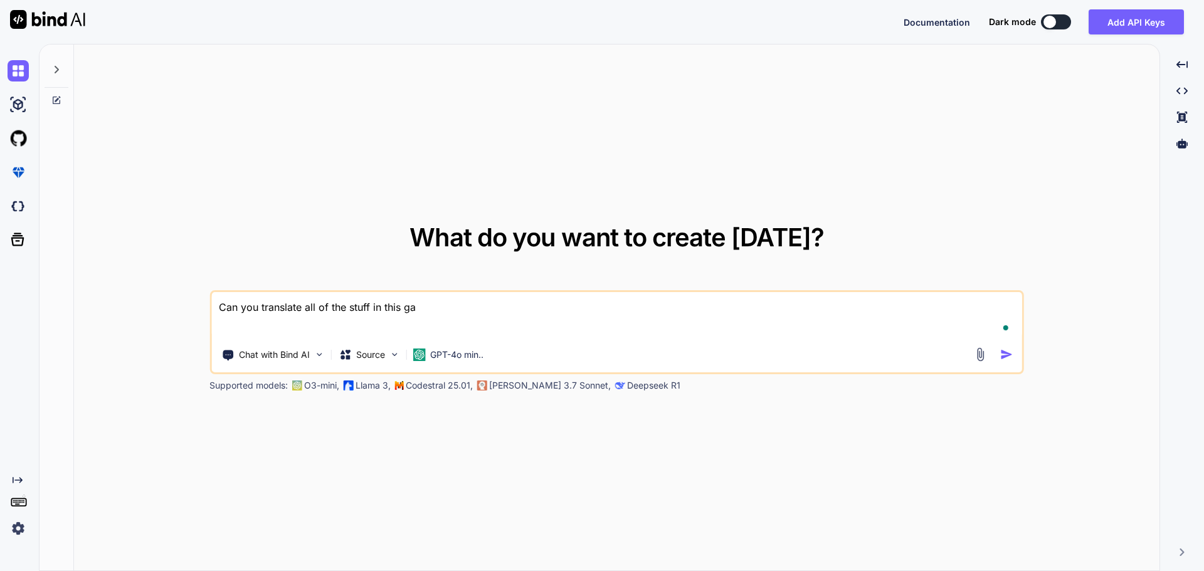
type textarea "Can you translate all of the stuff in this gam"
type textarea "x"
type textarea "Can you translate all of the stuff in this gam"
type textarea "x"
type textarea "Can you translate all of the stuff in this gam"
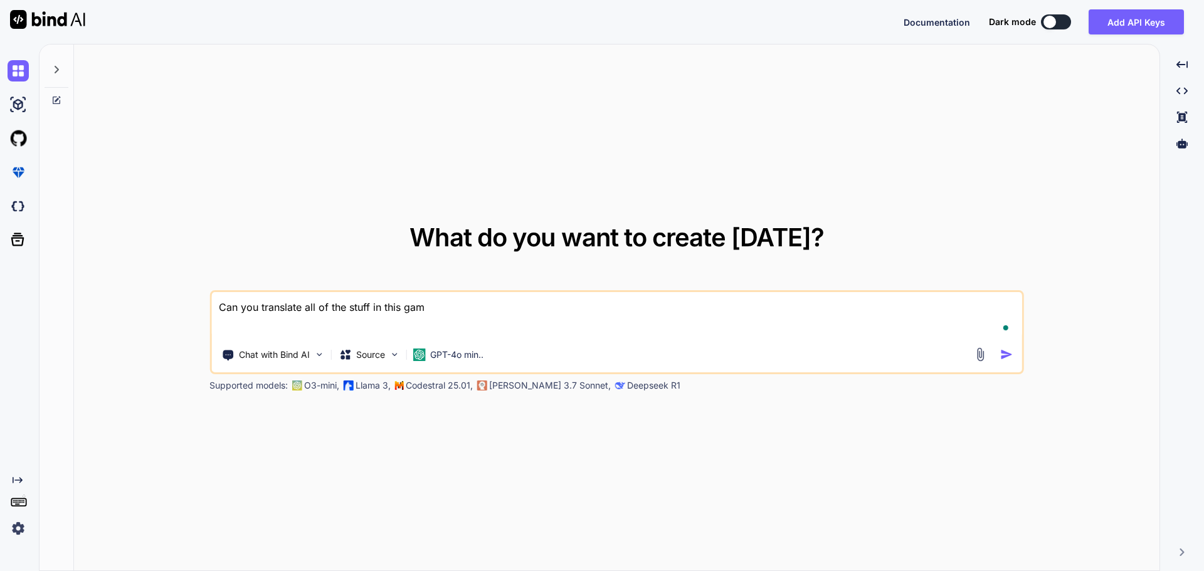
type textarea "x"
type textarea "Can you translate all of the stuff in this game"
type textarea "x"
type textarea "Can you translate all of the stuff in this game"
type textarea "x"
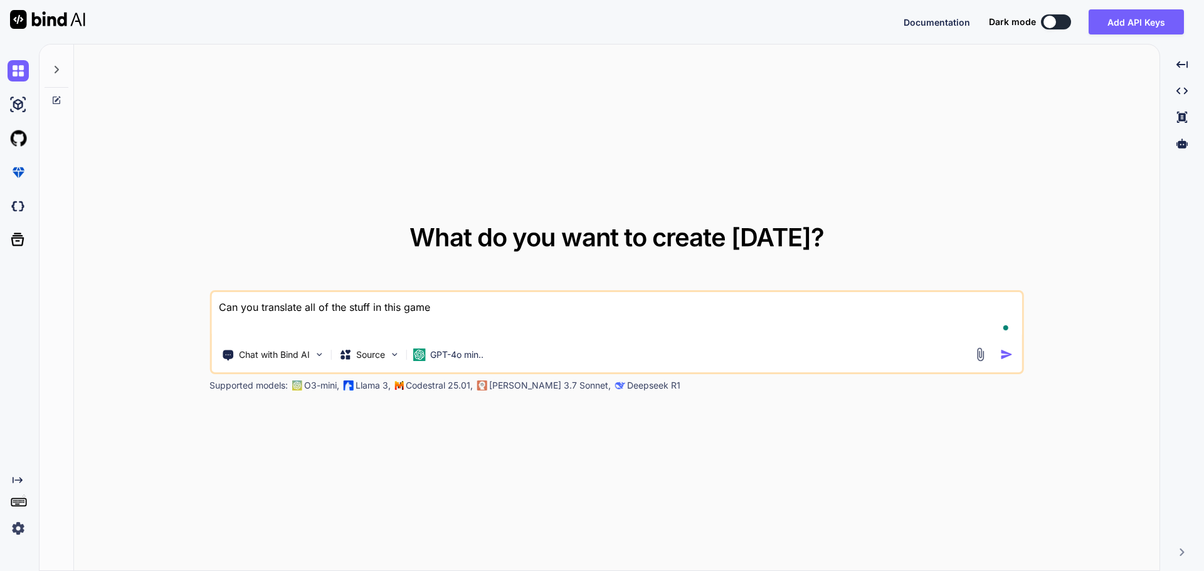
type textarea "Can you translate all of the stuff in this game t"
type textarea "x"
type textarea "Can you translate all of the stuff in this game to"
type textarea "x"
type textarea "Can you translate all of the stuff in this game to"
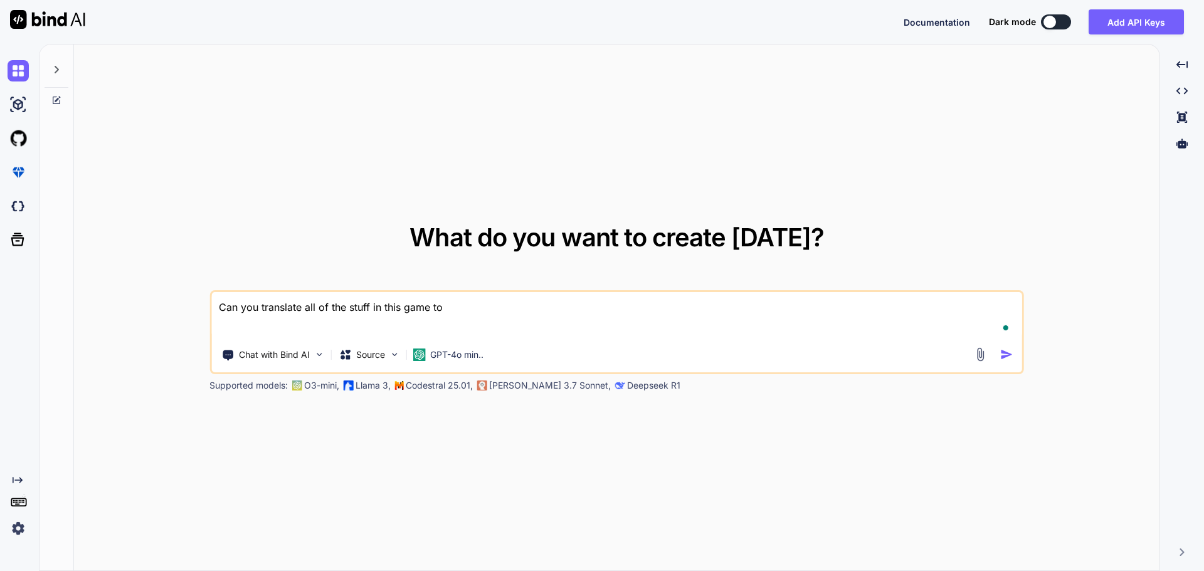
type textarea "x"
type textarea "Can you translate all of the stuff in this game to n"
type textarea "x"
type textarea "Can you translate all of the stuff in this game to"
type textarea "x"
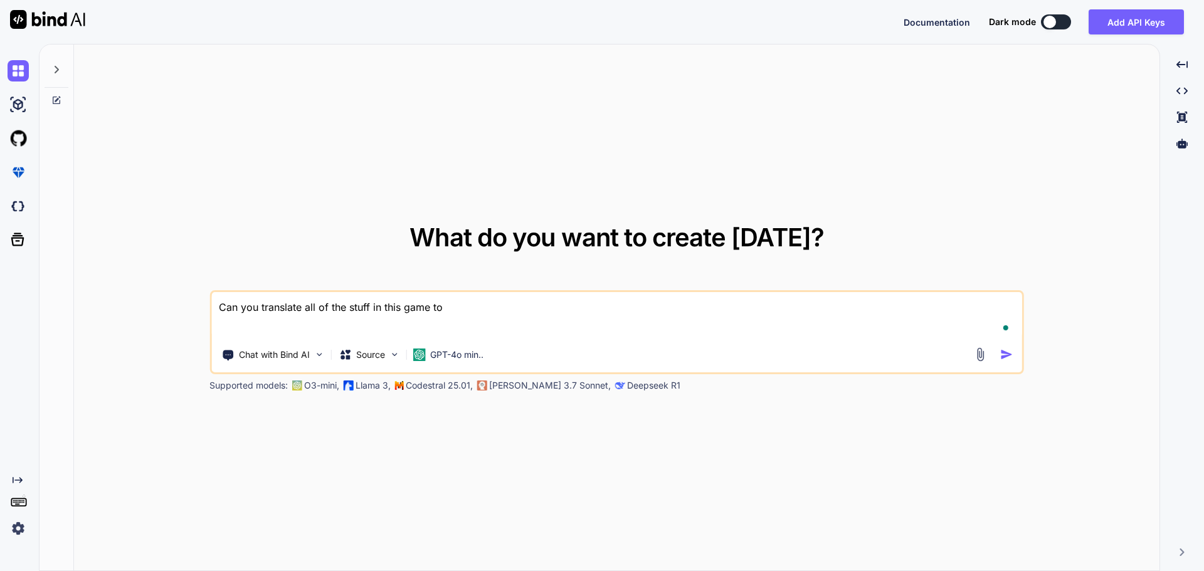
type textarea "Can you translate all of the stuff in this game to e"
type textarea "x"
type textarea "Can you translate all of the stuff in this game to en"
type textarea "x"
type textarea "Can you translate all of the stuff in this game to eng"
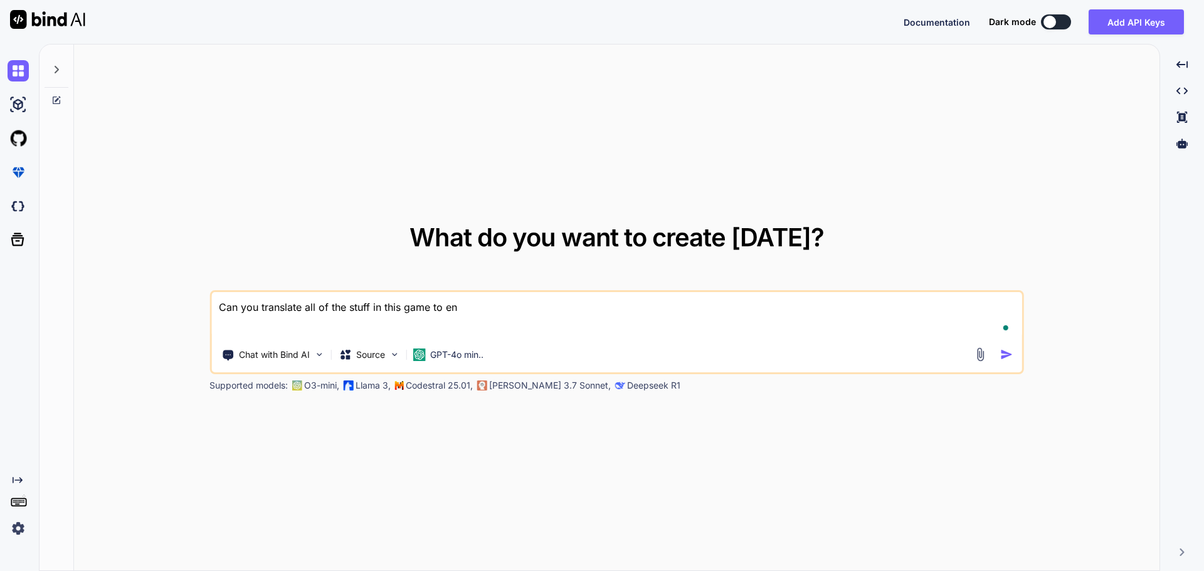
type textarea "x"
type textarea "Can you translate all of the stuff in this game to engl"
type textarea "x"
type textarea "Can you translate all of the stuff in this game to engli"
type textarea "x"
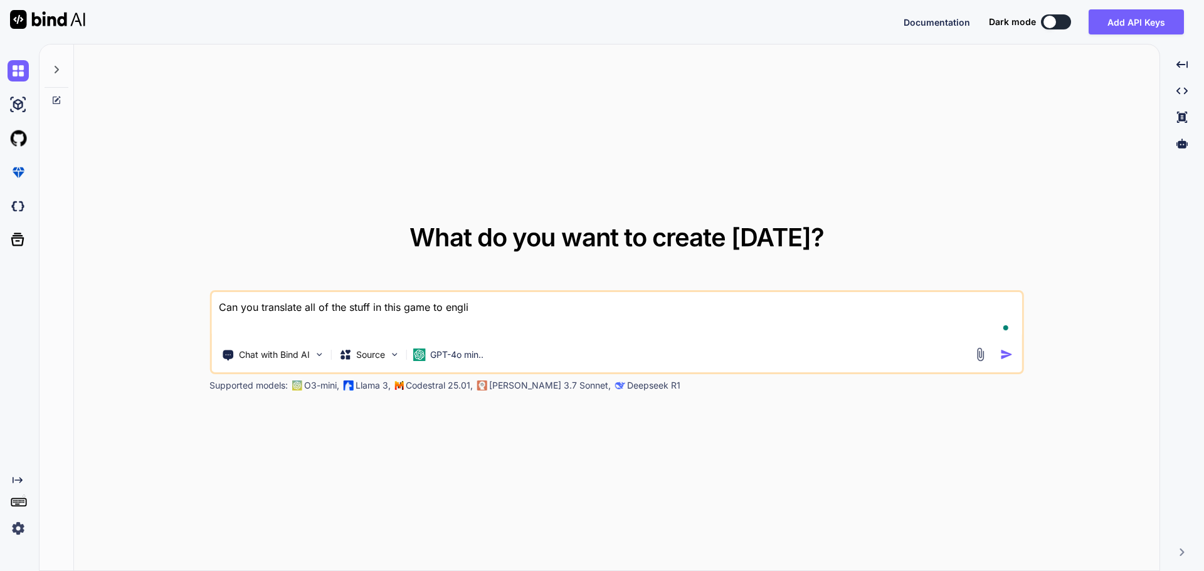
type textarea "Can you translate all of the stuff in this game to englis"
type textarea "x"
type textarea "Can you translate all of the stuff in this game to english"
type textarea "x"
type textarea "Can you translate all of the stuff in this game to english?"
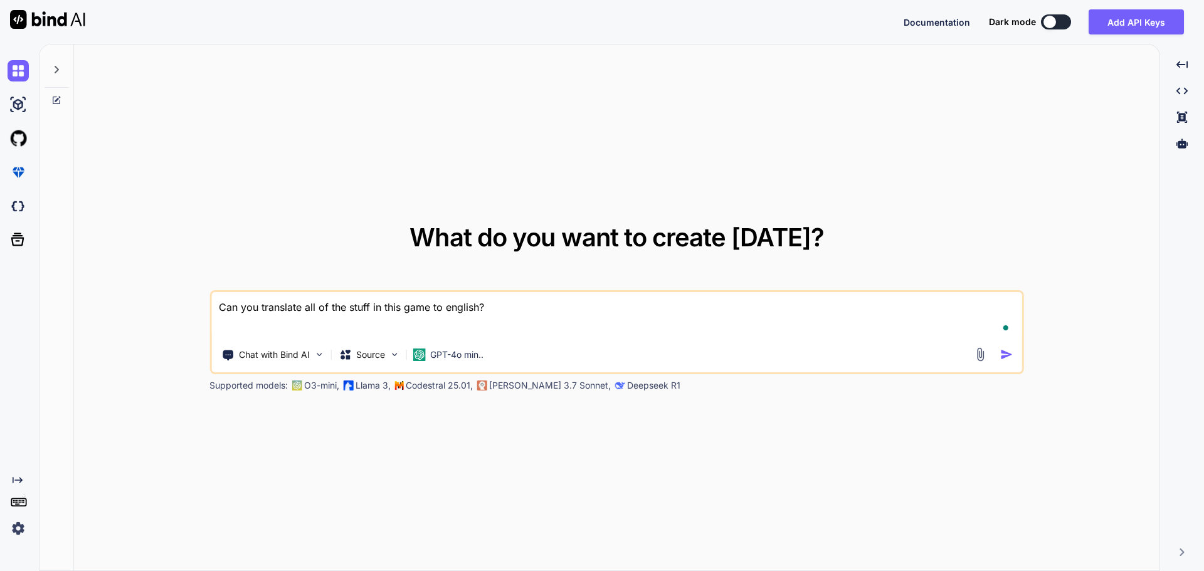
type textarea "x"
type textarea "Can you translate all of the stuff in this game to english?"
type textarea "x"
type textarea "Can you translate all of the stuff in this game to english?"
type textarea "x"
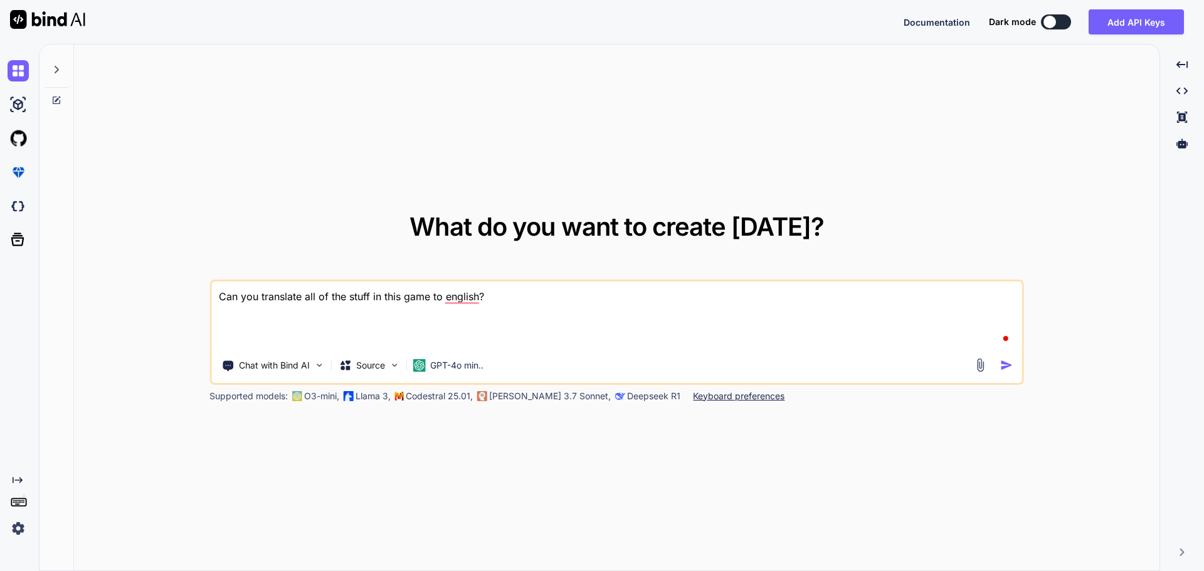
type textarea "Can you translate all of the stuff in this game to english? ""
type textarea "x"
type textarea "Can you translate all of the stuff in this game to english? """
type textarea "x"
type textarea "Can you translate all of the stuff in this game to english? """"
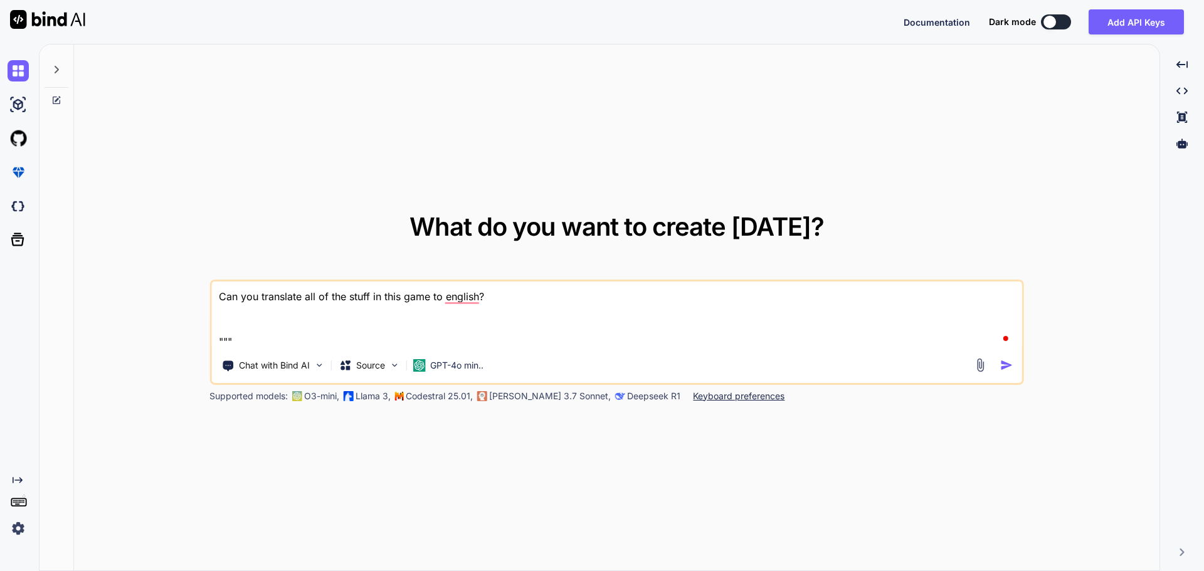
type textarea "x"
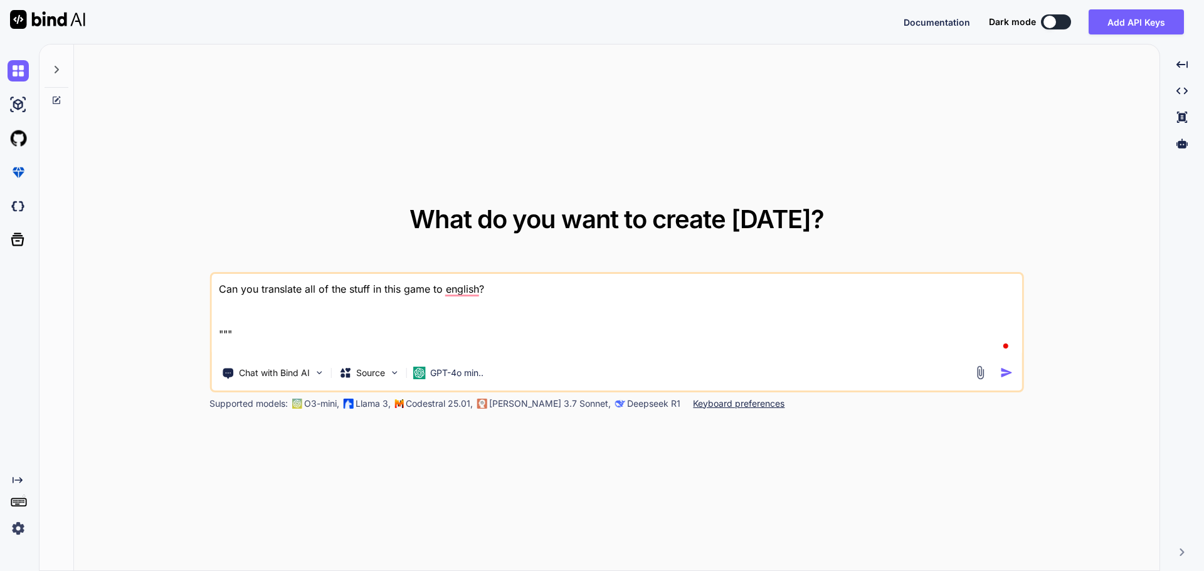
paste textarea "<html lang="en-us"><head></head><body class="dark" data-new-gr-c-s-check-loaded…"
type textarea "Can you translate all of the stuff in this game to english? """ <html lang="en-…"
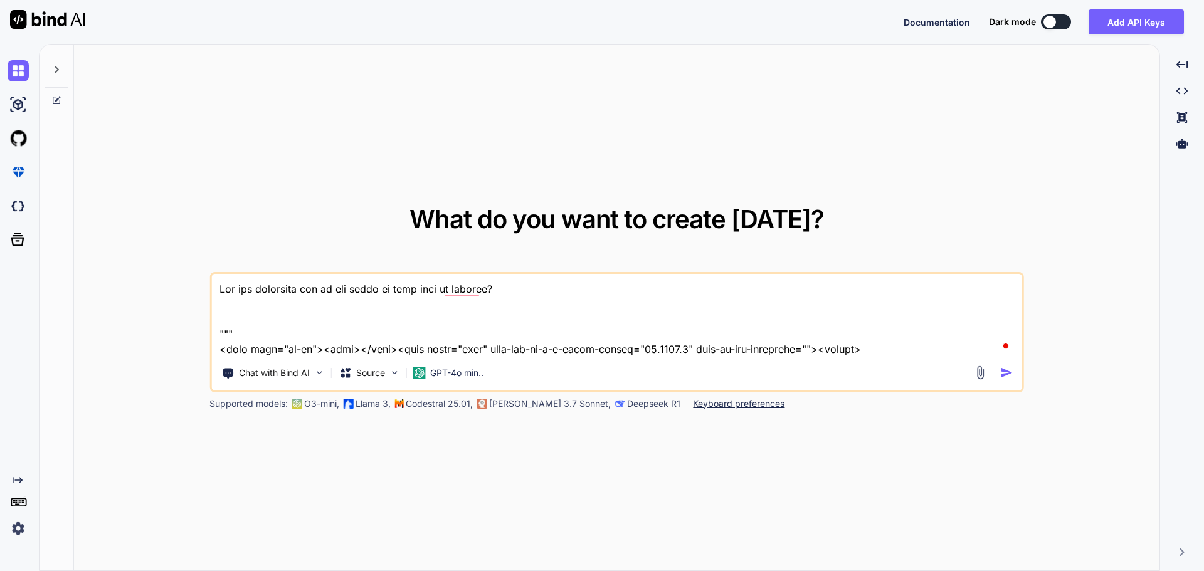
scroll to position [3328, 0]
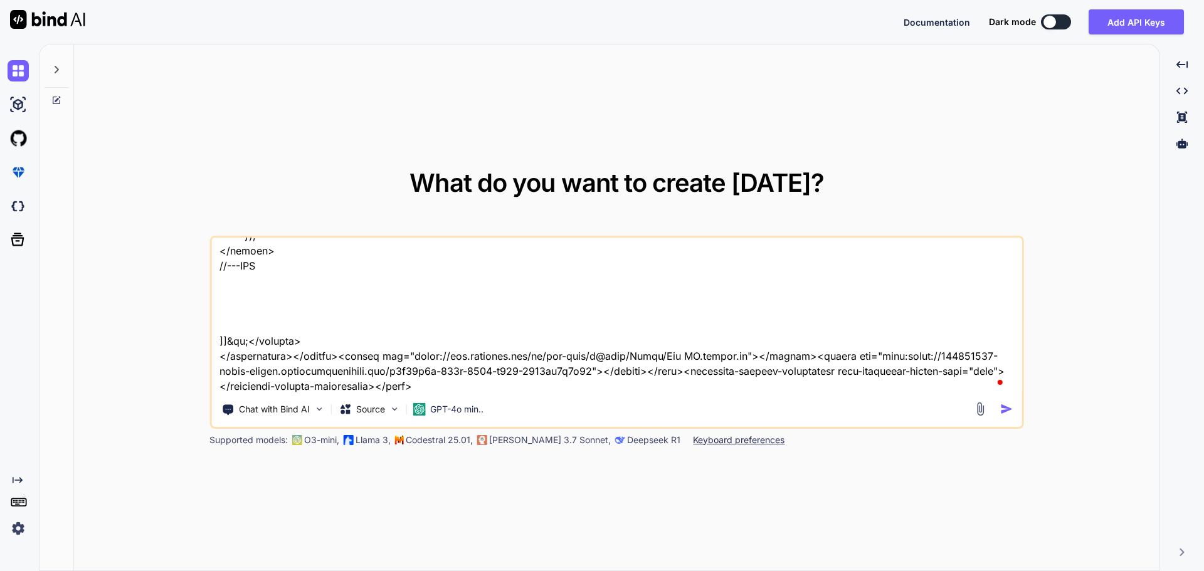
type textarea "x"
type textarea "Can you translate all of the stuff in this game to english? """ <html lang="en-…"
type textarea "x"
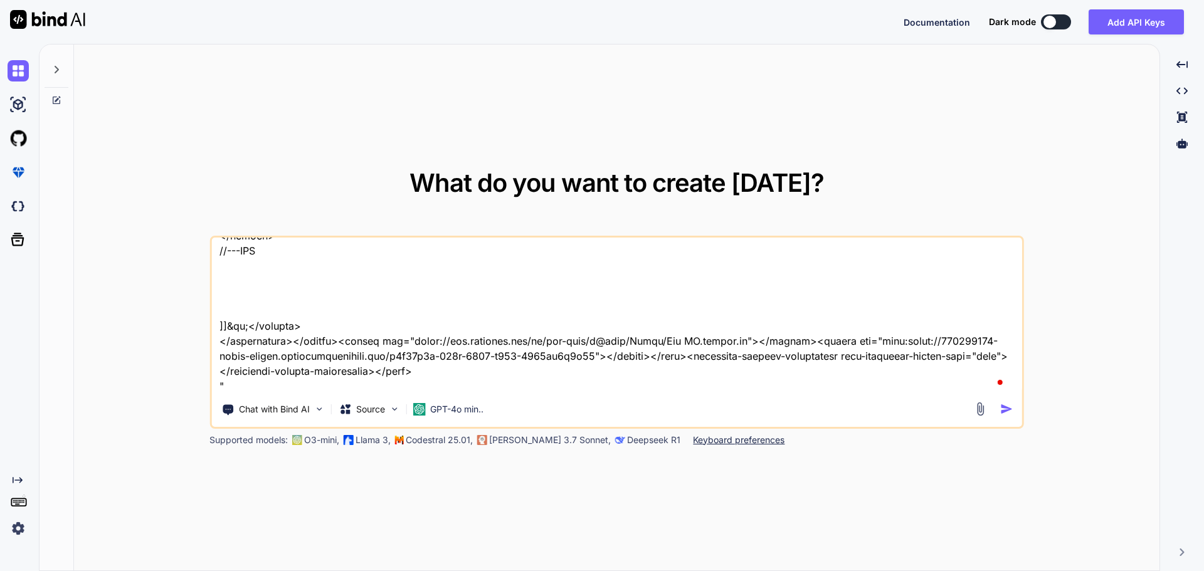
type textarea "Can you translate all of the stuff in this game to english? """ <html lang="en-…"
type textarea "x"
type textarea "Can you translate all of the stuff in this game to english? """ <html lang="en-…"
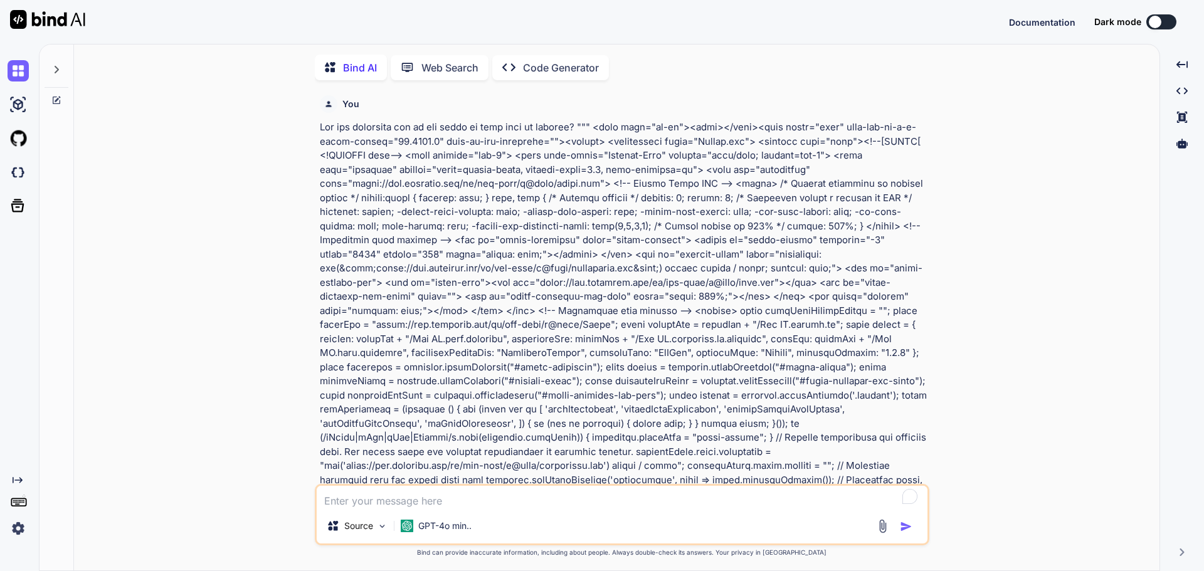
scroll to position [5, 0]
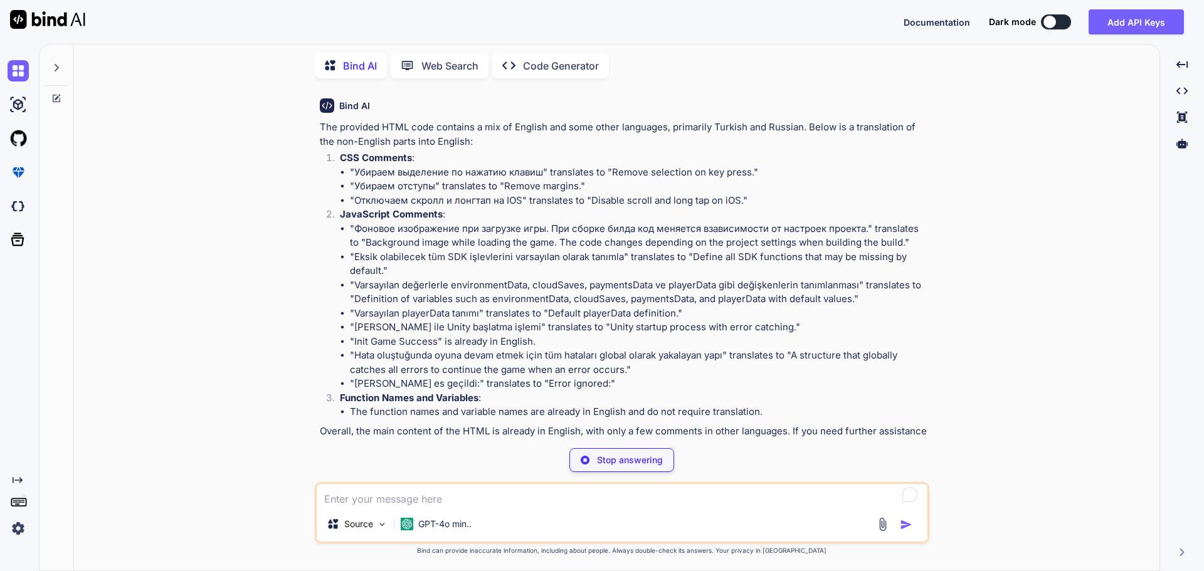
type textarea "x"
